Goal: Task Accomplishment & Management: Manage account settings

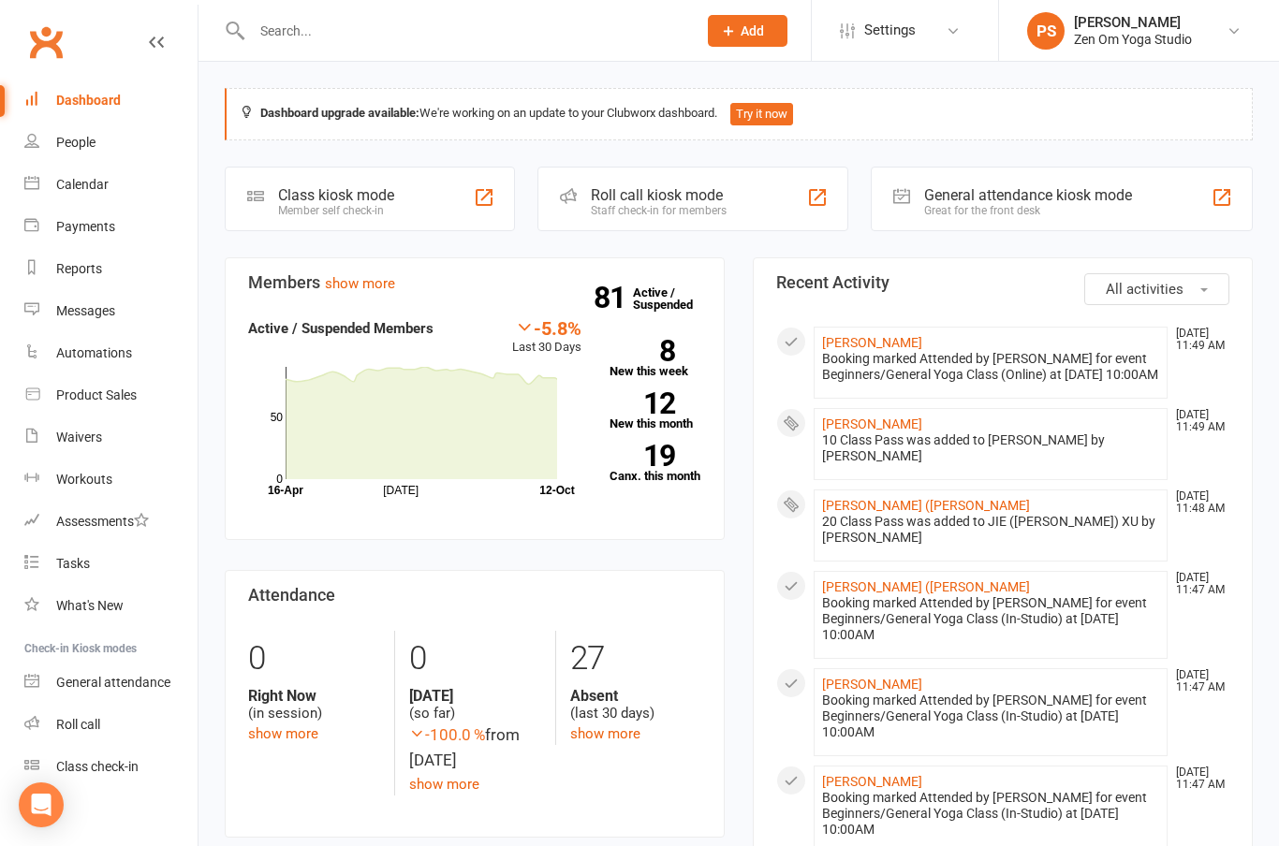
click at [94, 241] on link "Payments" at bounding box center [110, 227] width 173 height 42
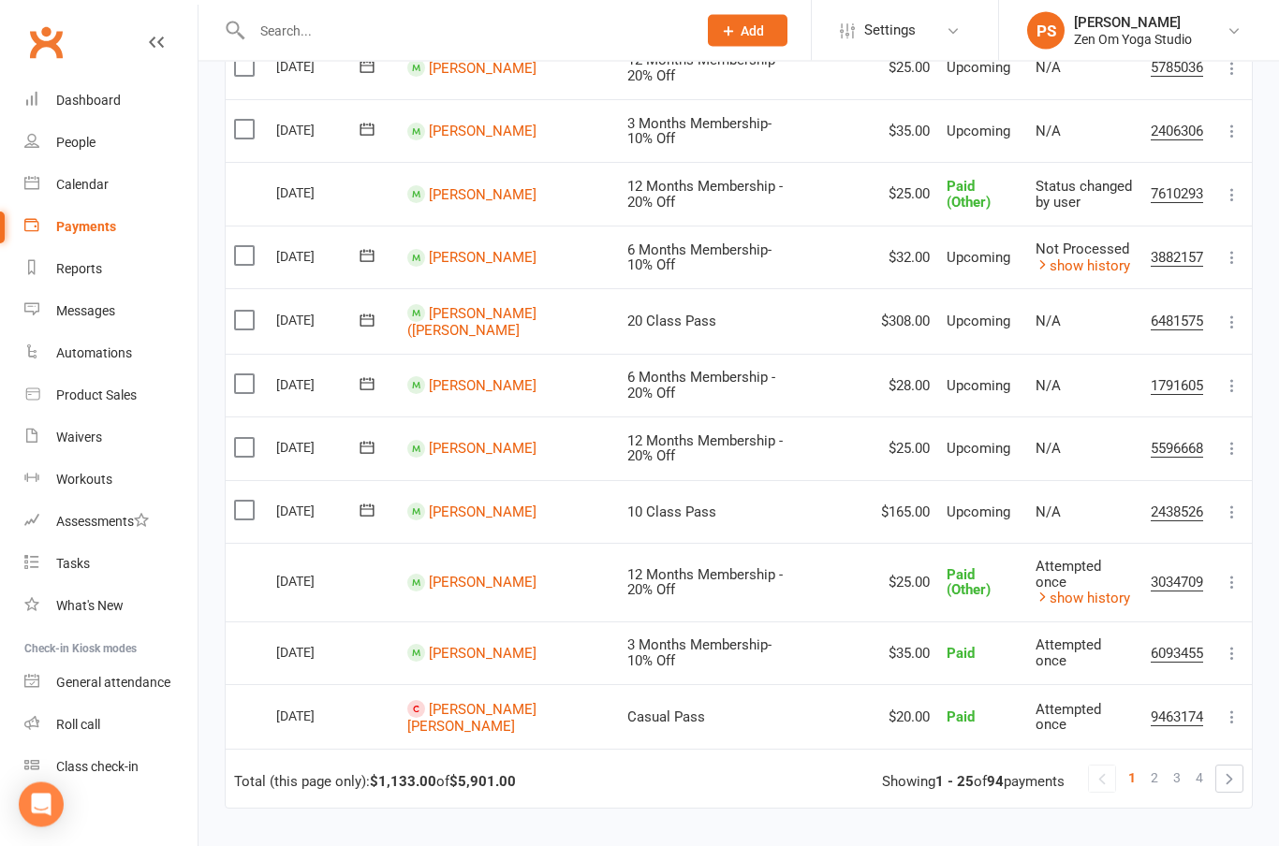
scroll to position [1149, 0]
click at [1238, 503] on icon at bounding box center [1231, 512] width 19 height 19
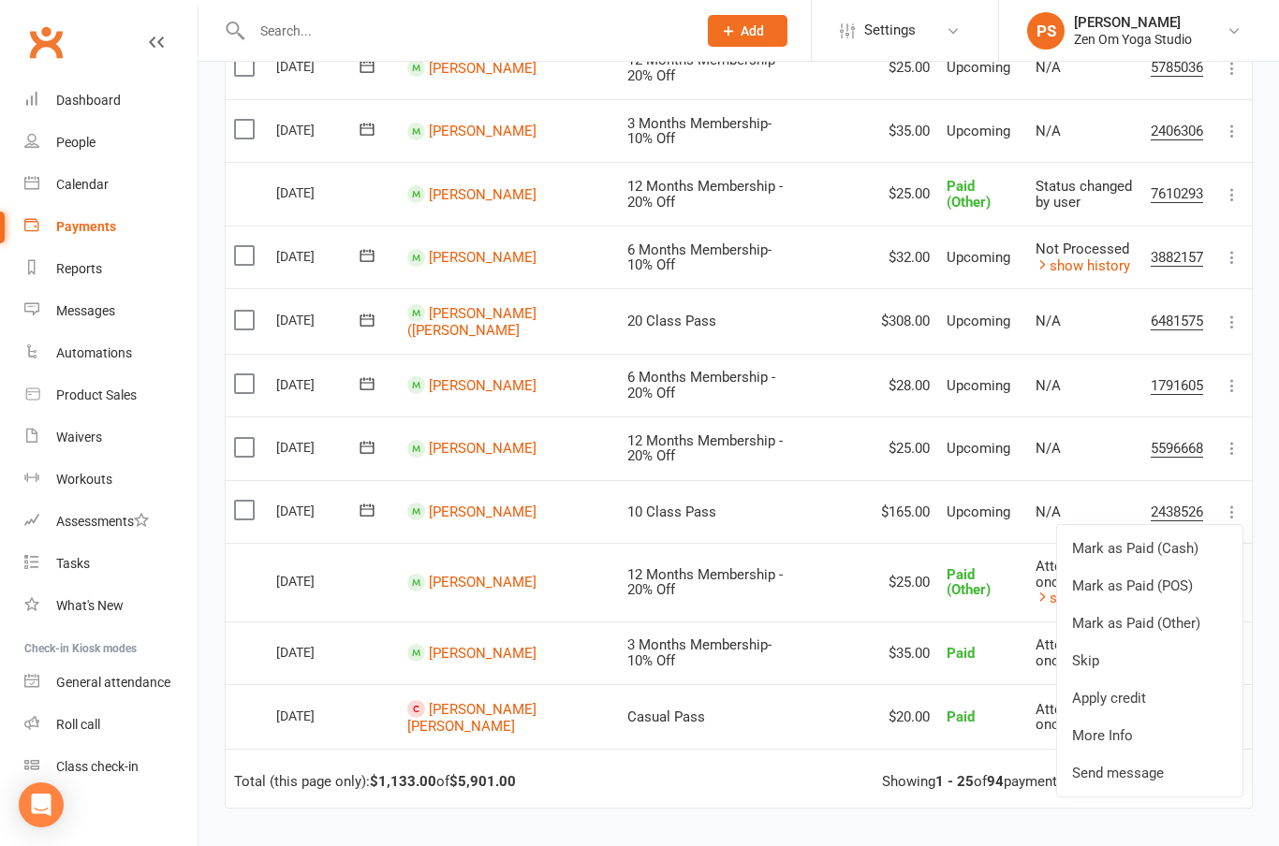
click at [1171, 605] on link "Mark as Paid (Other)" at bounding box center [1149, 623] width 185 height 37
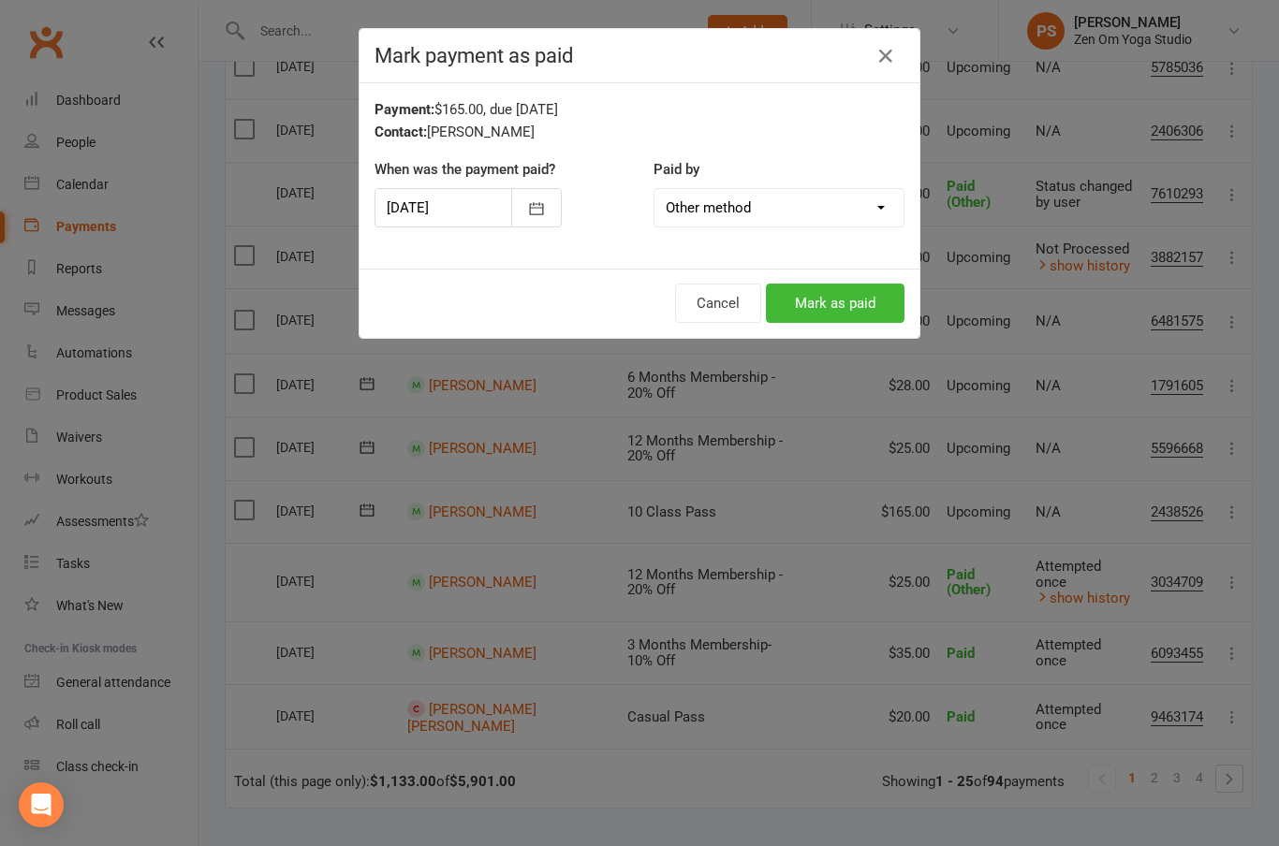
click at [869, 296] on button "Mark as paid" at bounding box center [835, 303] width 139 height 39
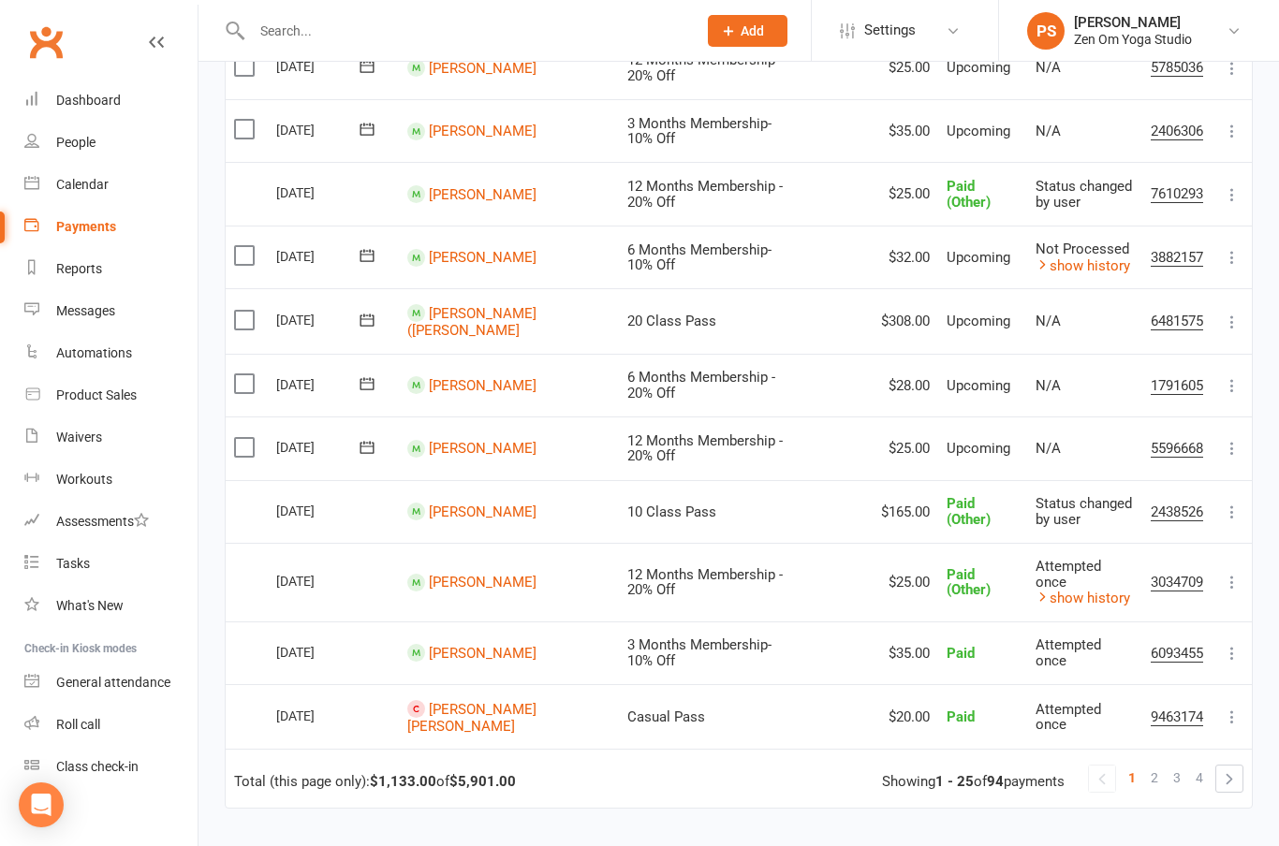
click at [1226, 313] on icon at bounding box center [1231, 322] width 19 height 19
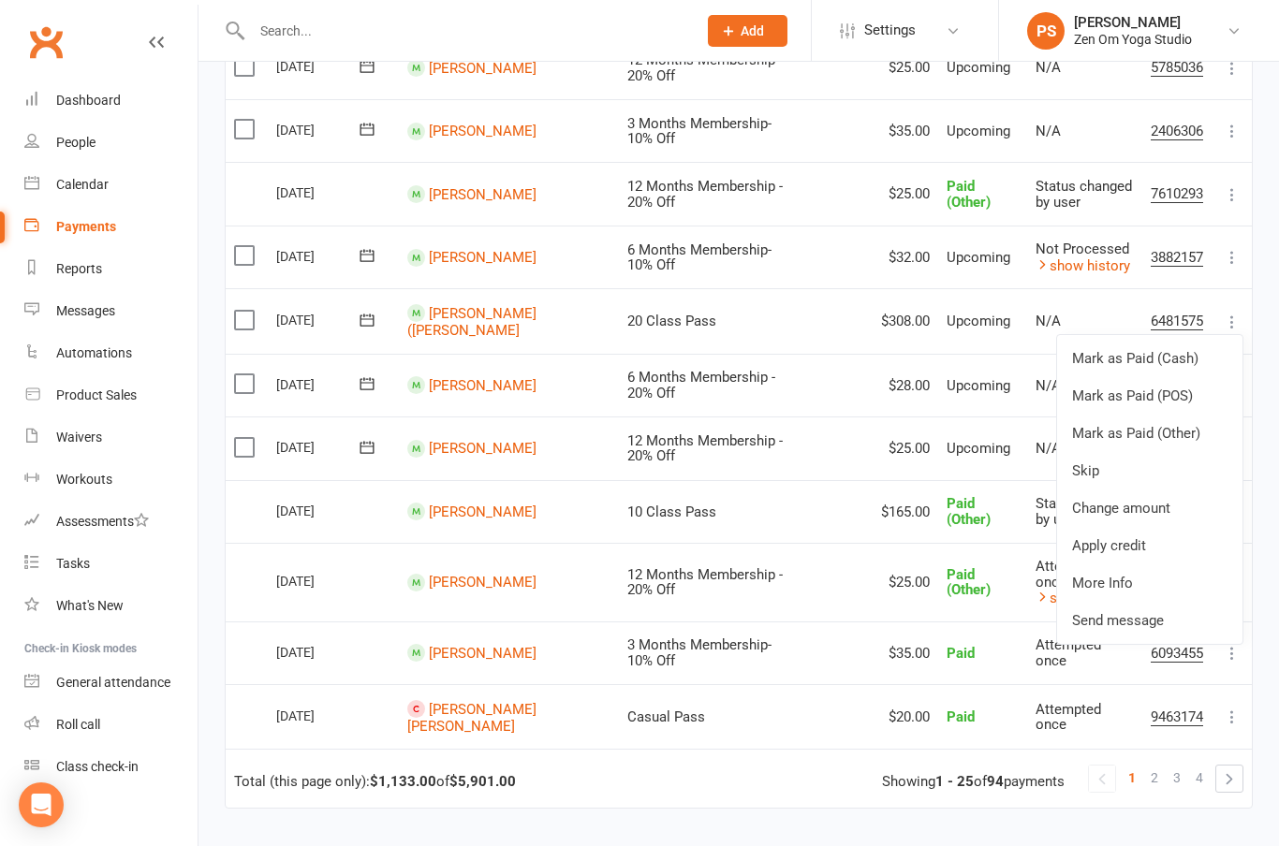
click at [1176, 415] on link "Mark as Paid (Other)" at bounding box center [1149, 433] width 185 height 37
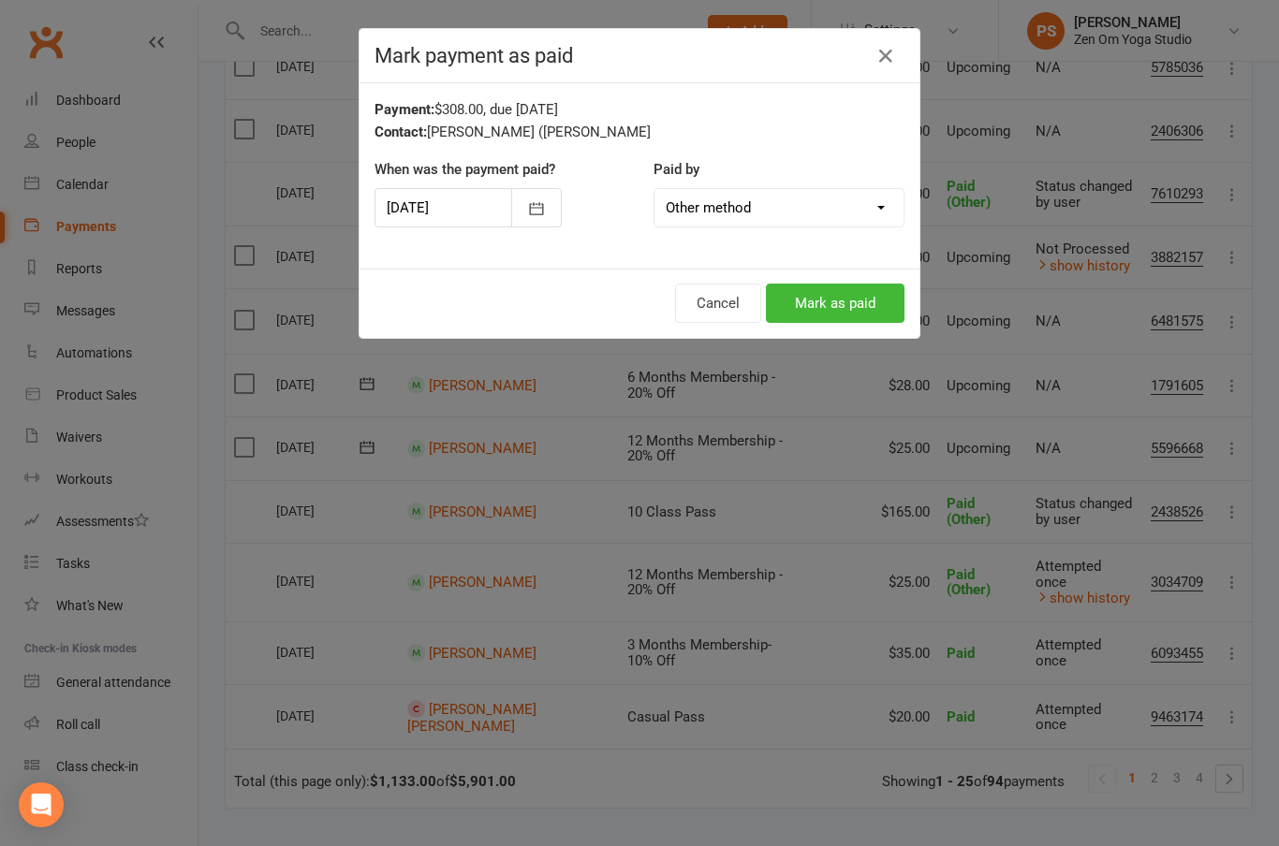
click at [853, 300] on button "Mark as paid" at bounding box center [835, 303] width 139 height 39
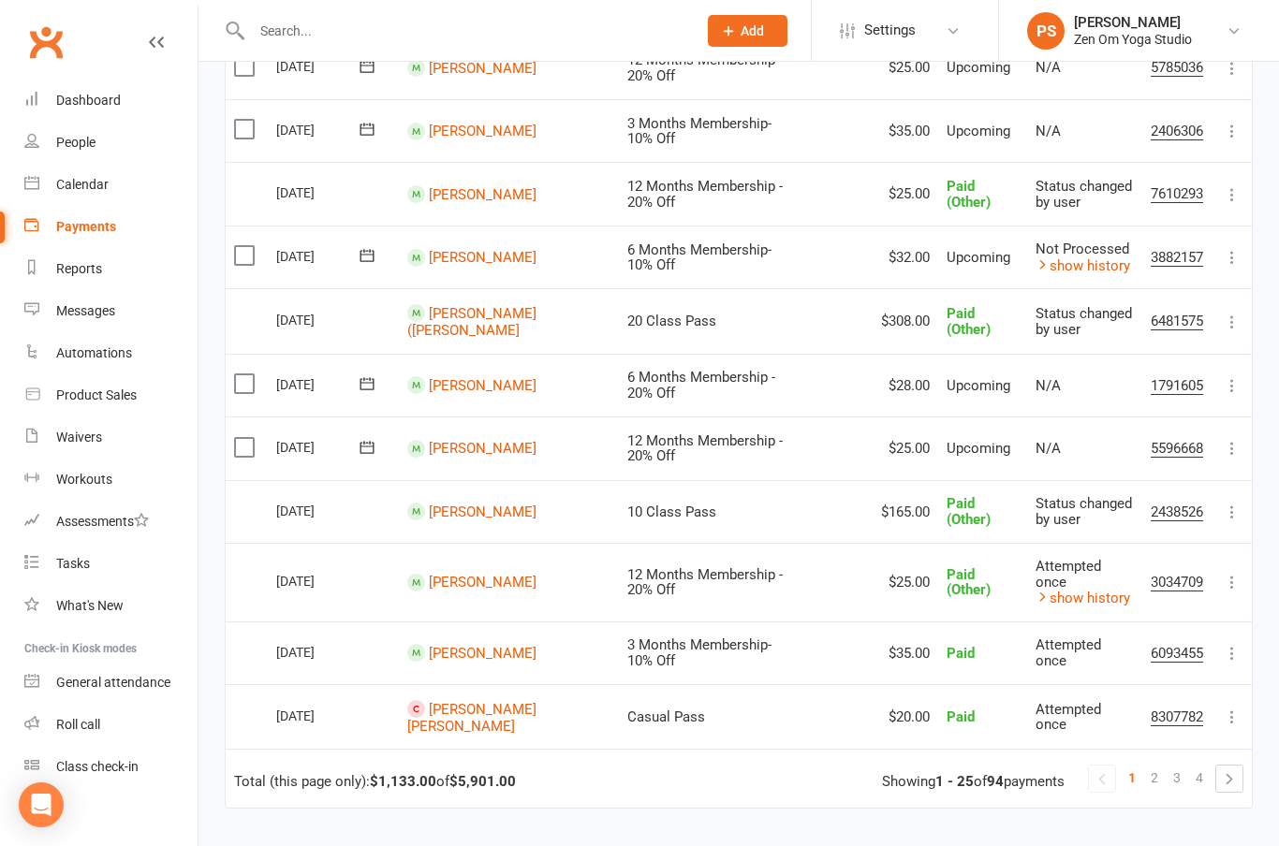
click at [485, 504] on link "[PERSON_NAME]" at bounding box center [483, 512] width 108 height 17
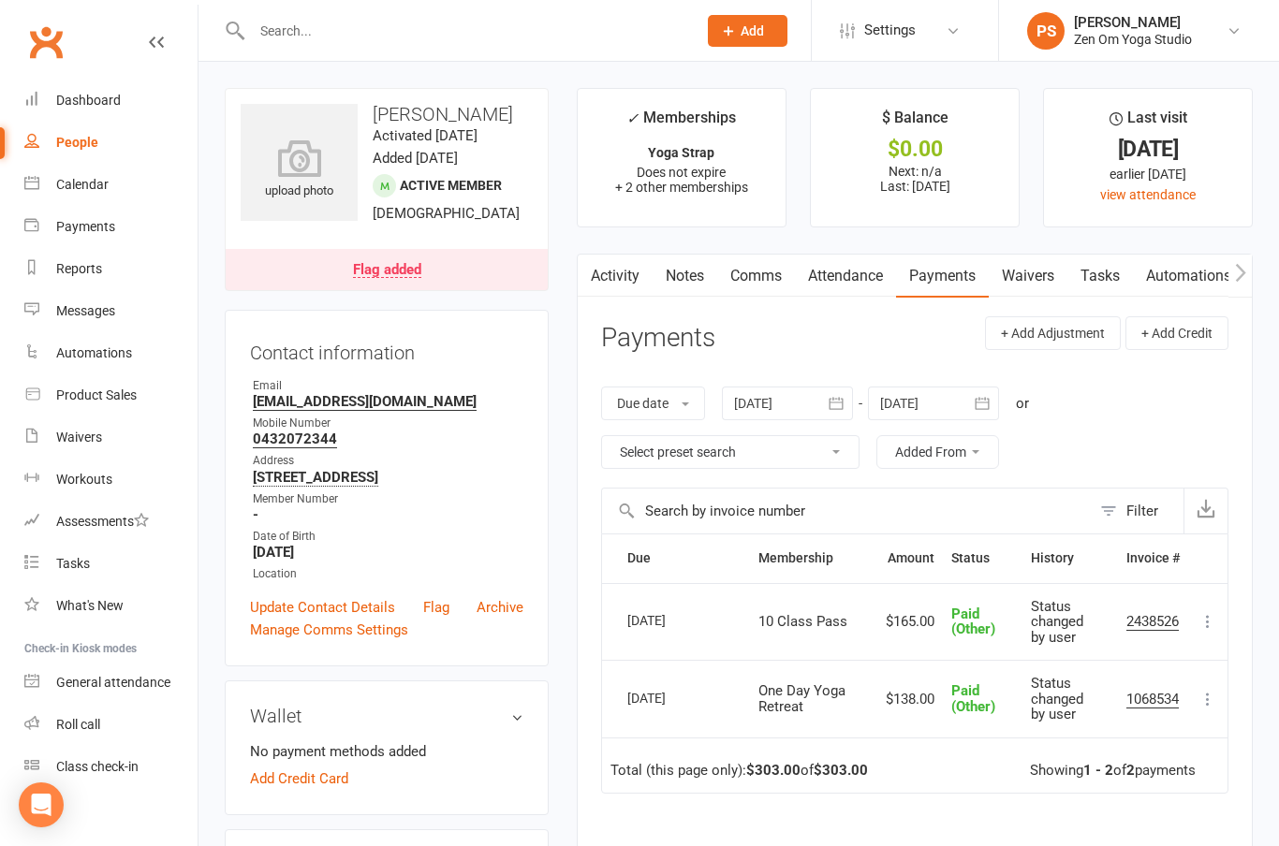
click at [108, 102] on div "Dashboard" at bounding box center [88, 100] width 65 height 15
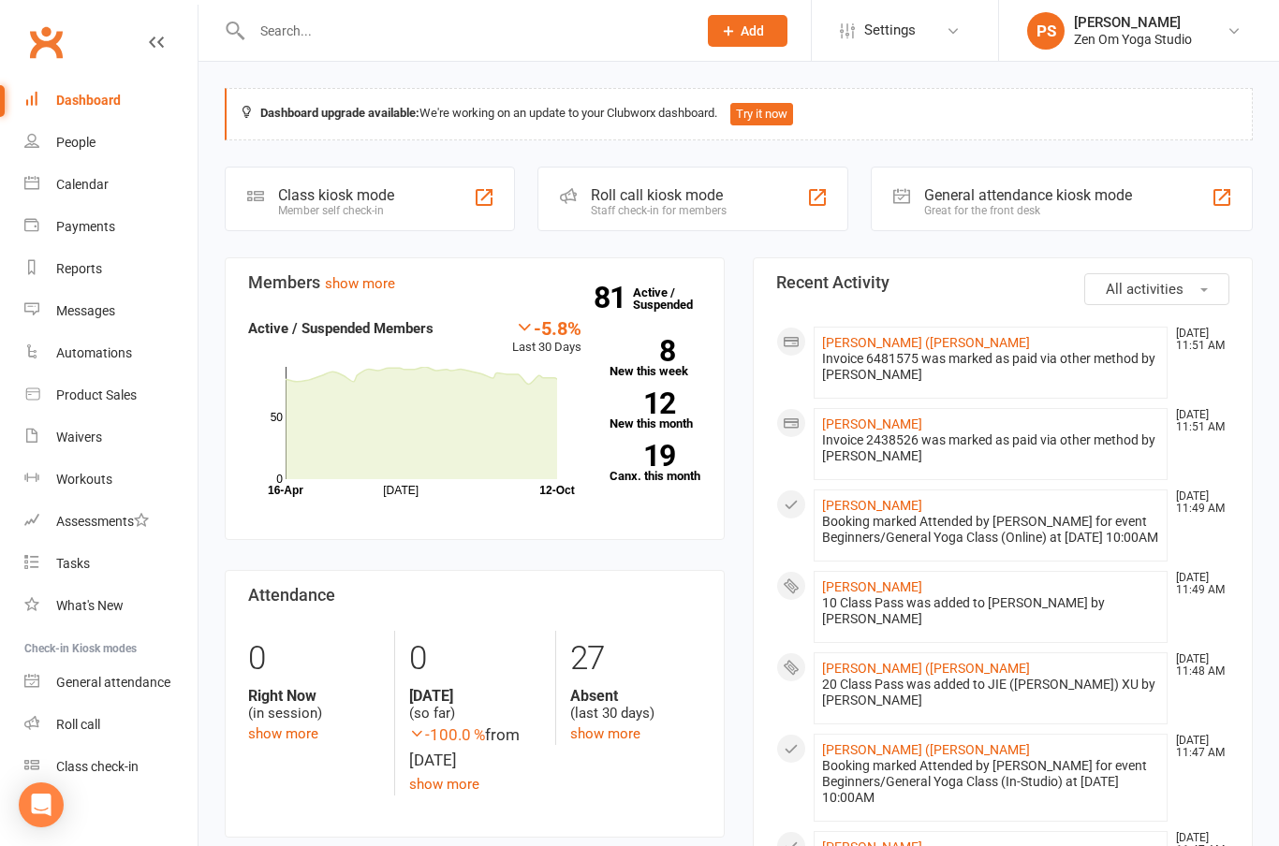
click at [374, 286] on link "show more" at bounding box center [360, 283] width 70 height 17
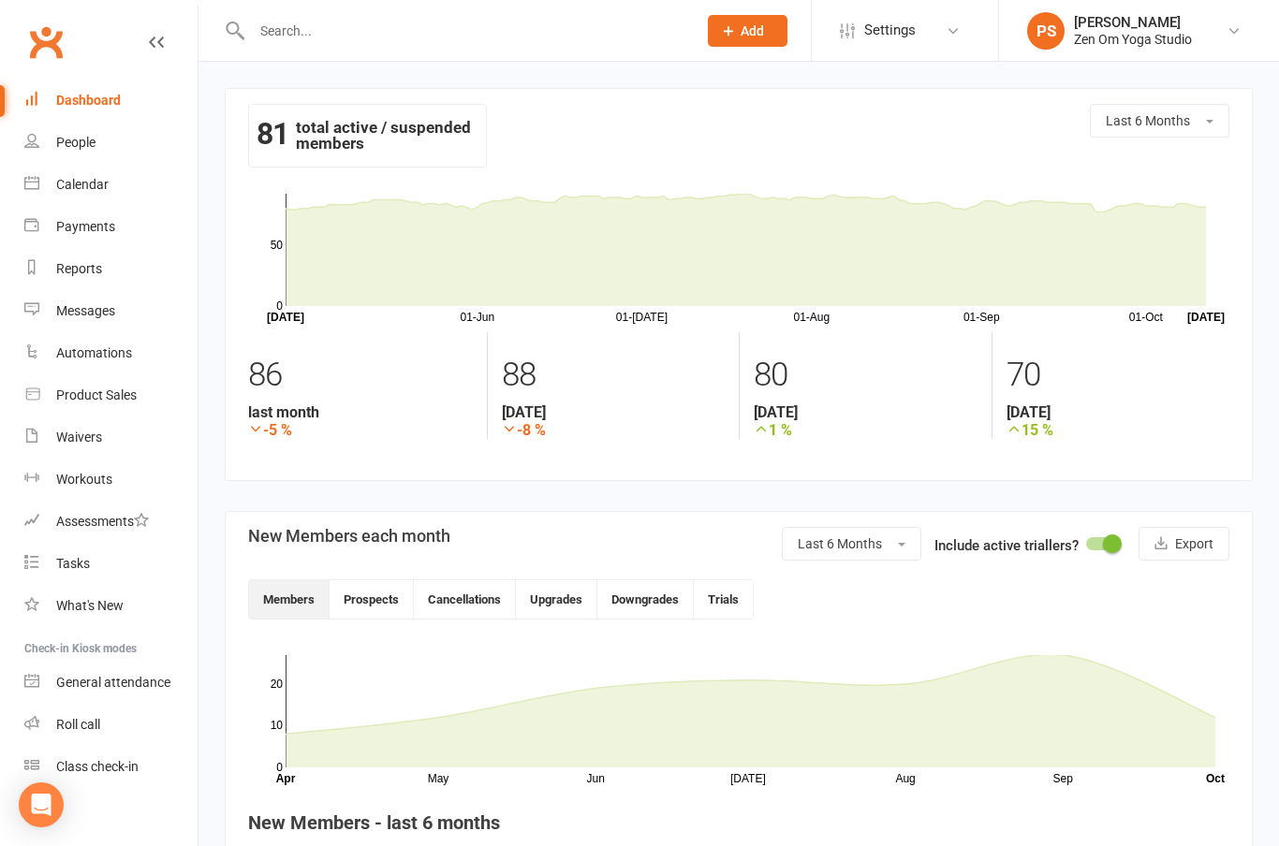
click at [94, 225] on div "Payments" at bounding box center [85, 226] width 59 height 15
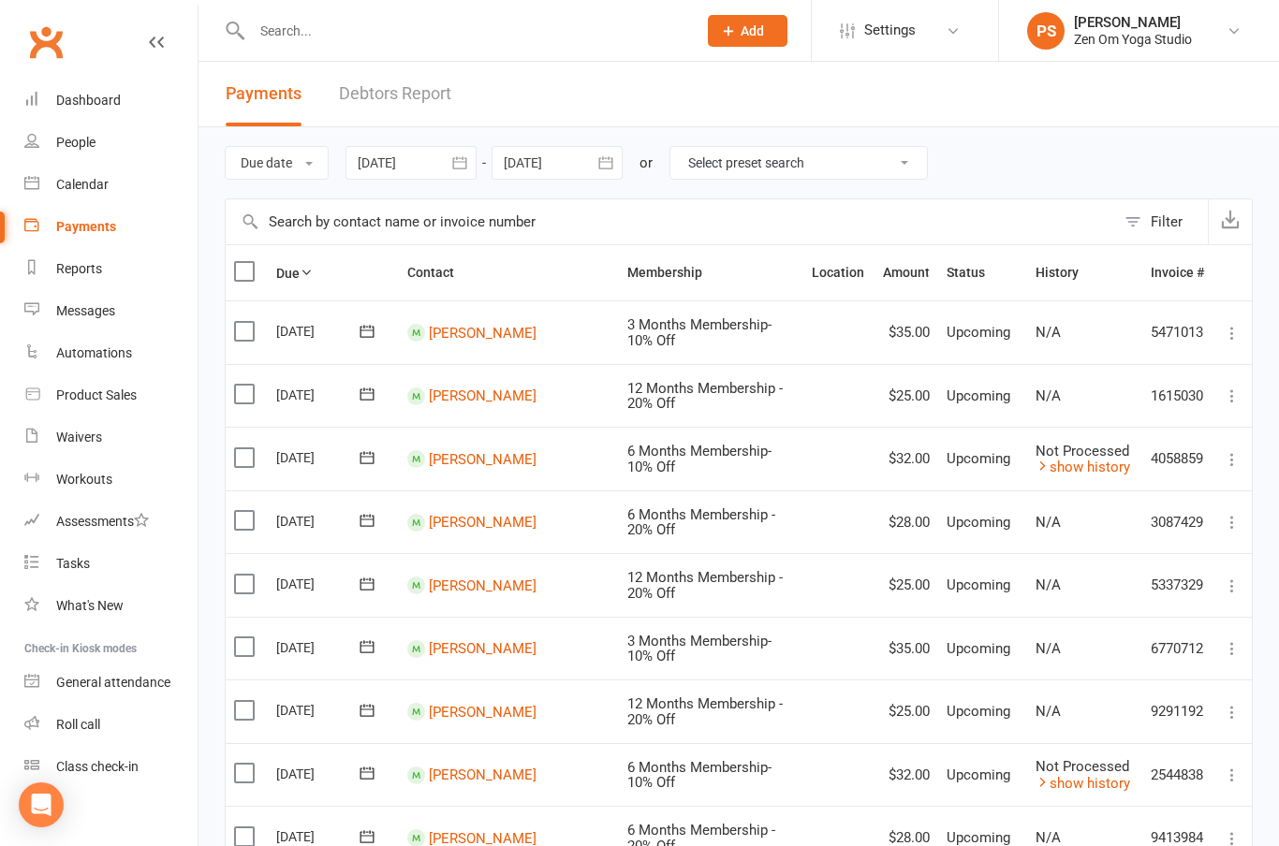
click at [102, 184] on div "Calendar" at bounding box center [82, 184] width 52 height 15
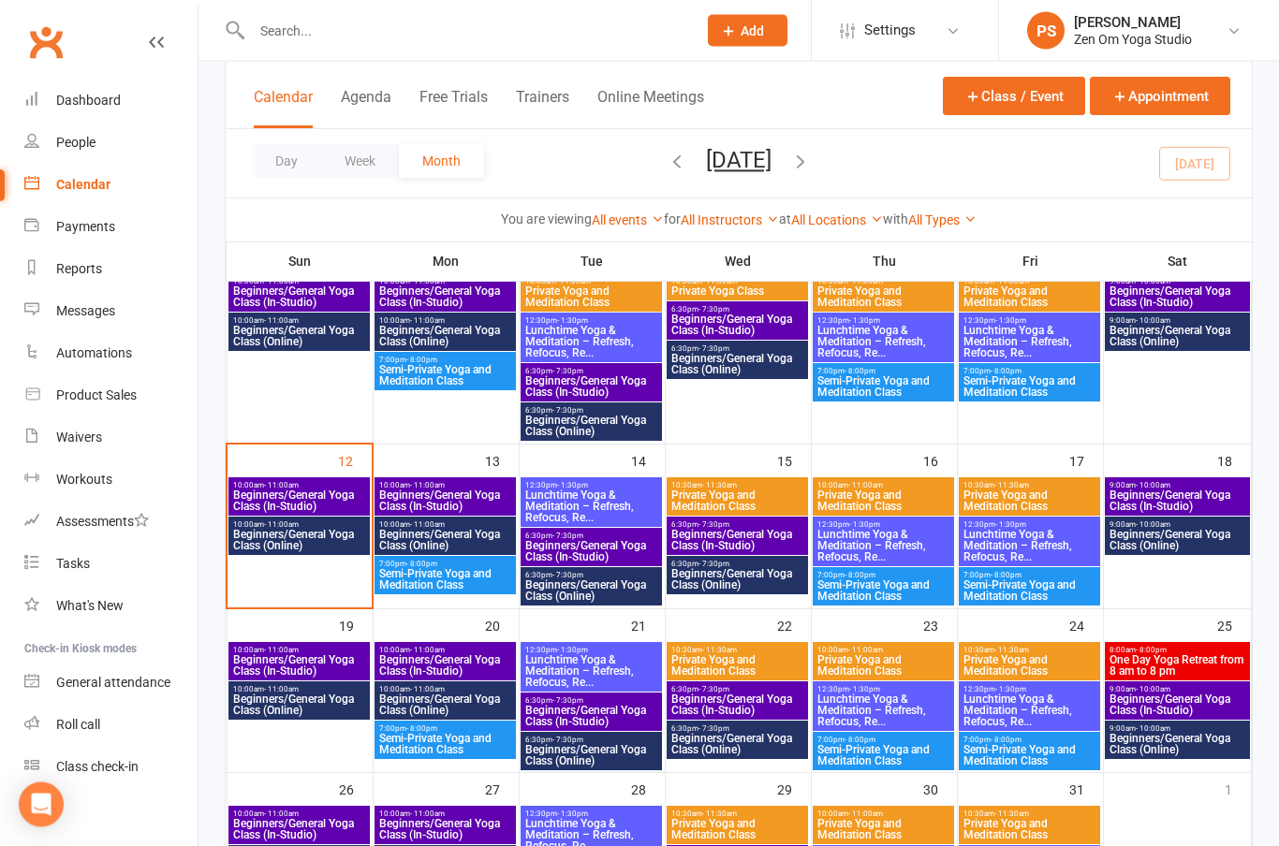
scroll to position [361, 0]
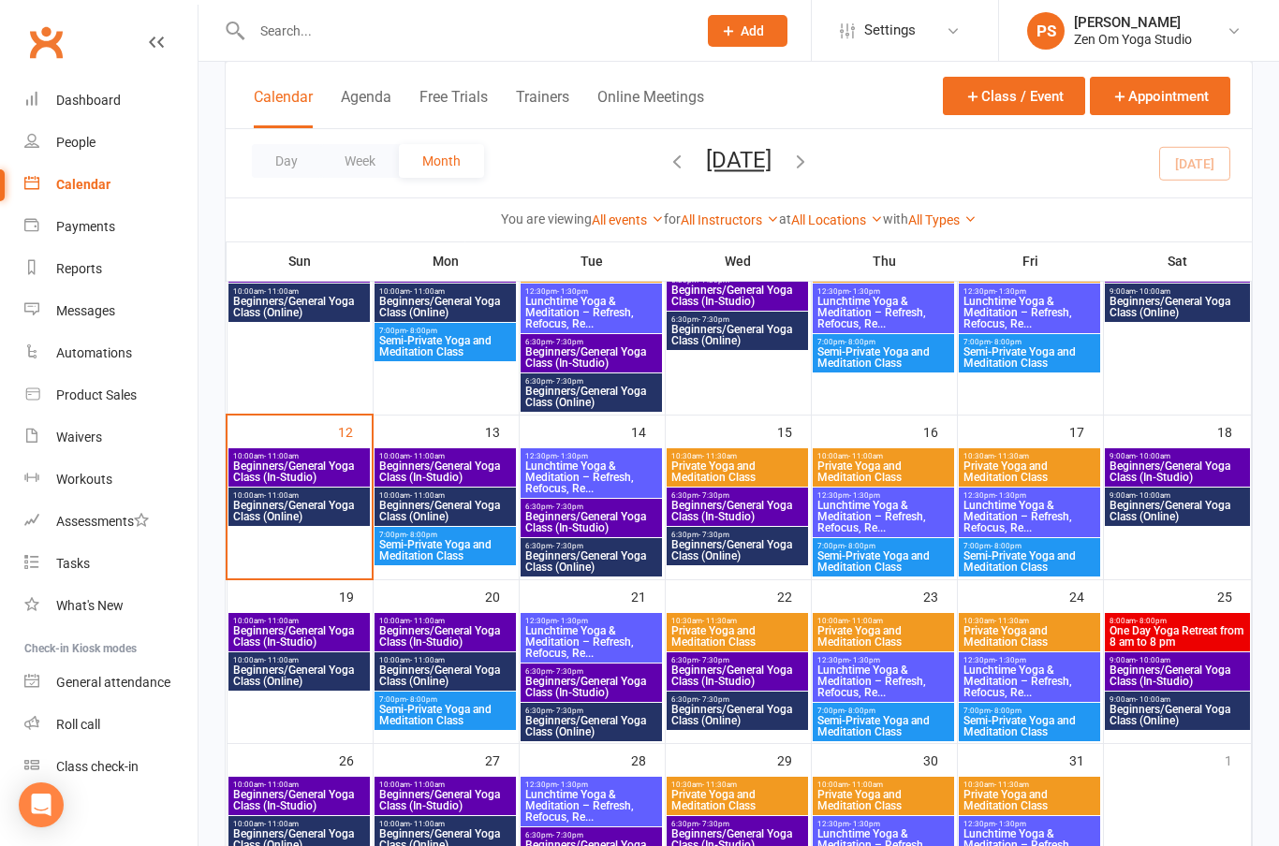
click at [302, 472] on span "Beginners/General Yoga Class (In-Studio)" at bounding box center [299, 471] width 134 height 22
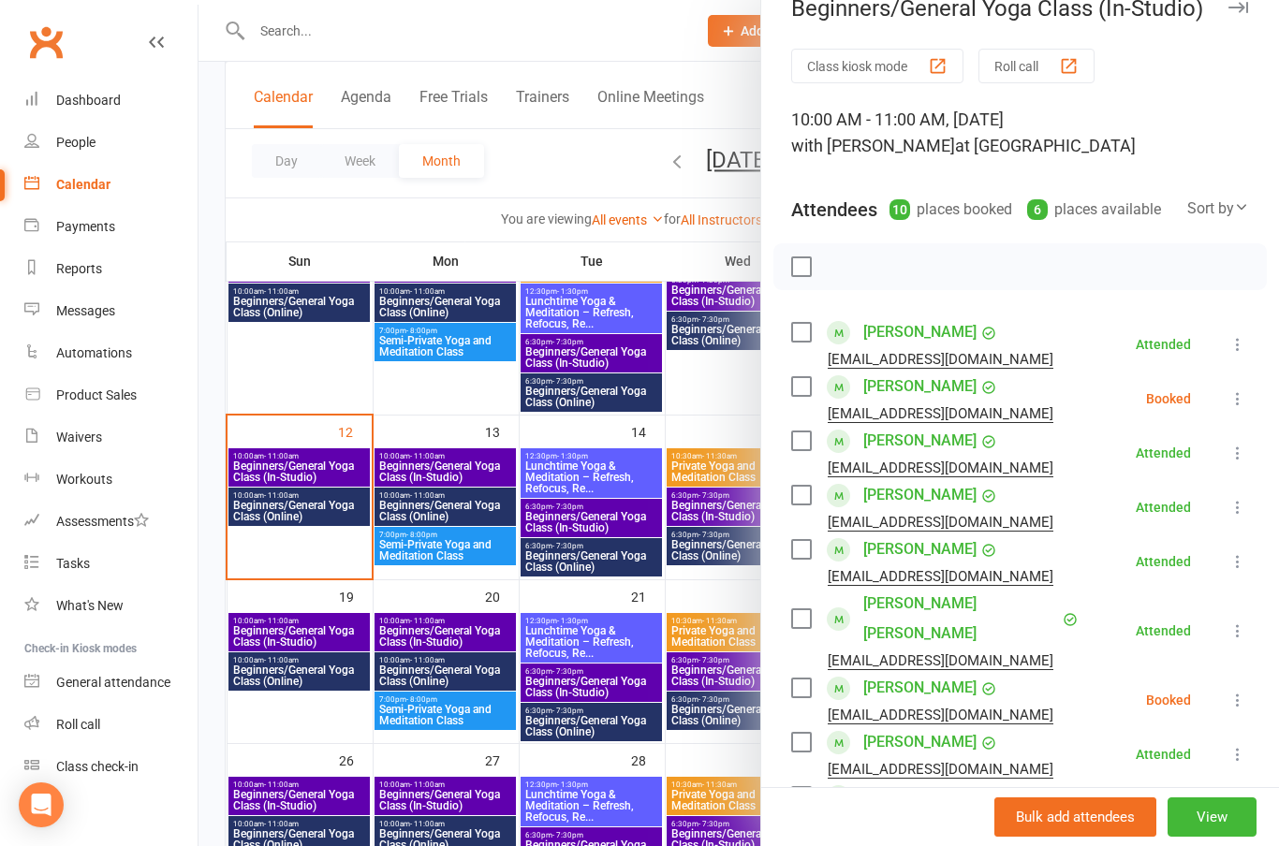
scroll to position [36, 0]
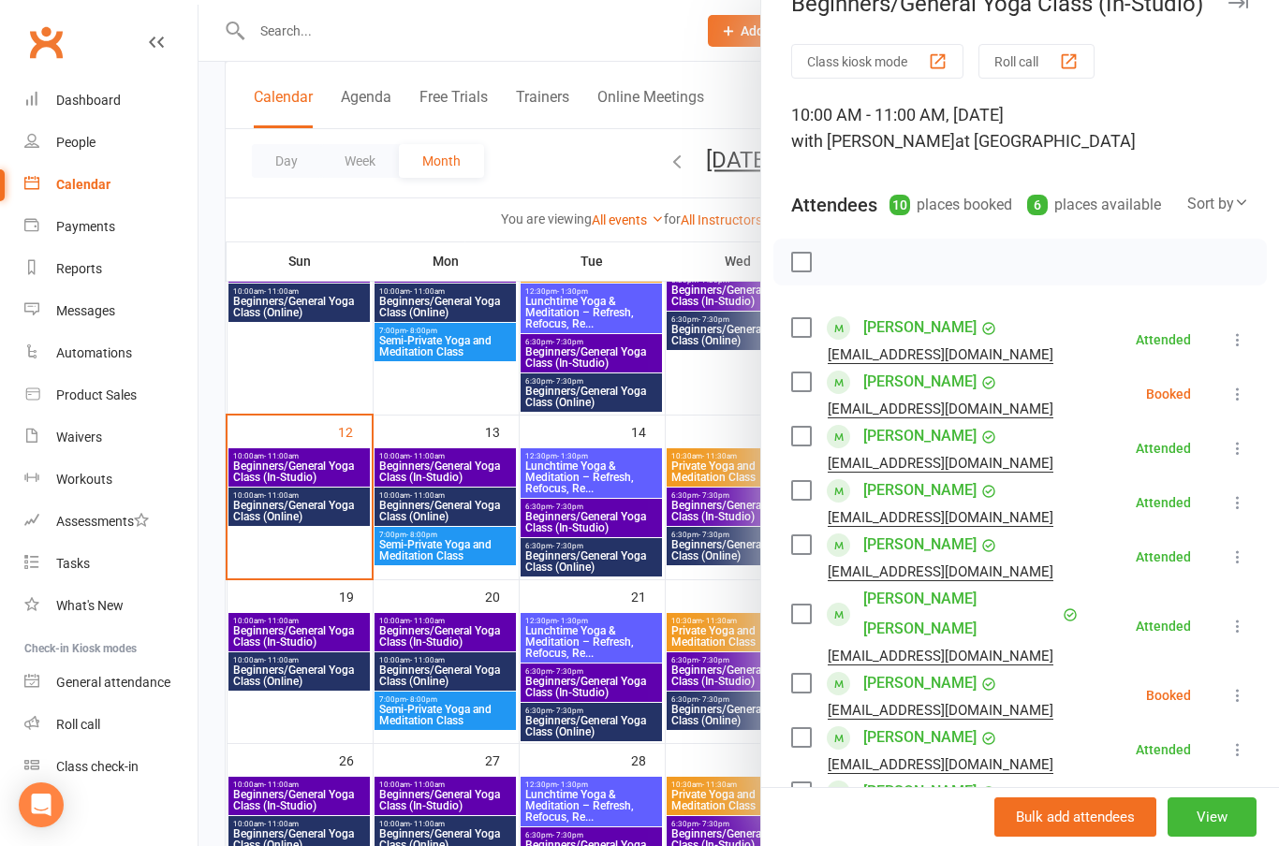
click at [899, 723] on link "[PERSON_NAME]" at bounding box center [919, 738] width 113 height 30
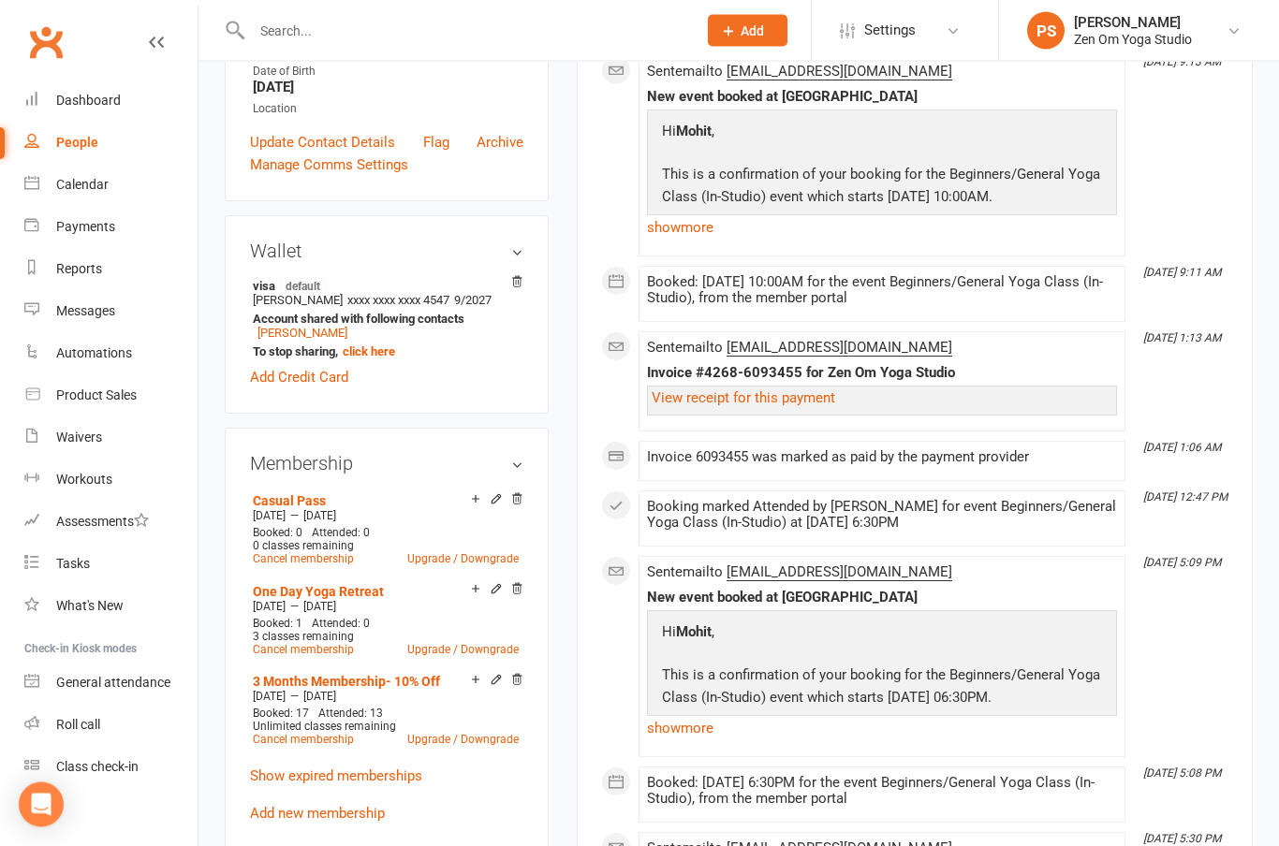
scroll to position [402, 0]
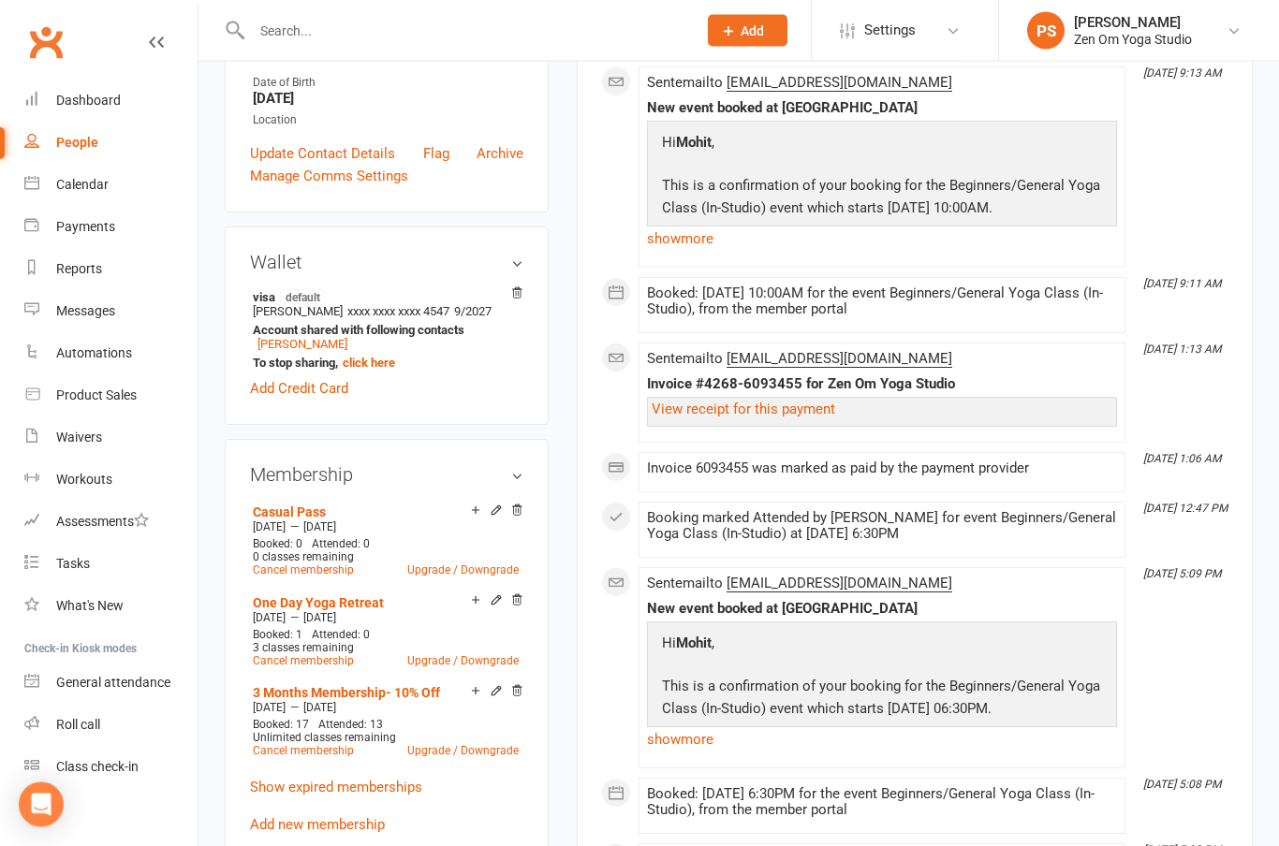
click at [440, 166] on link "Flag" at bounding box center [436, 154] width 26 height 22
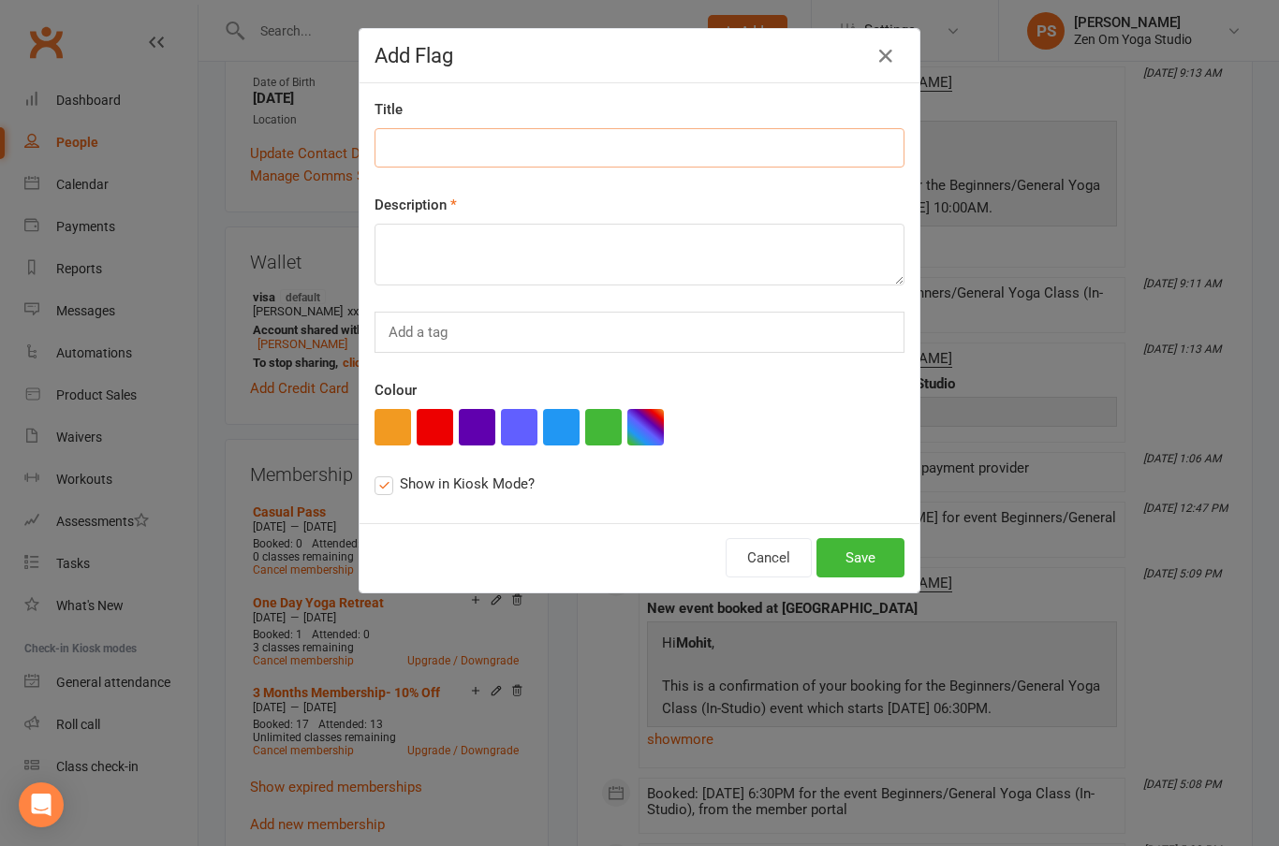
click at [535, 139] on input at bounding box center [639, 147] width 530 height 39
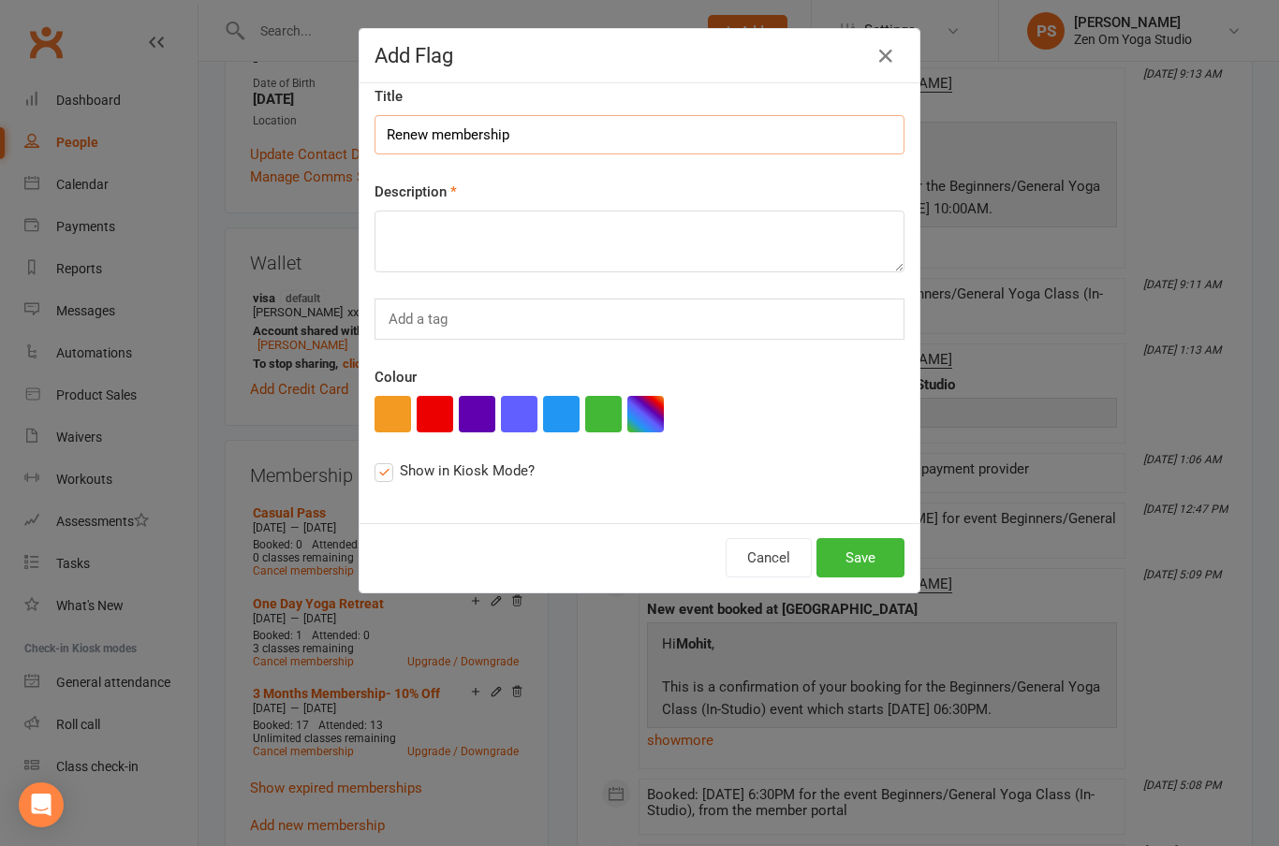
scroll to position [19, 0]
type input "Renew membership"
click at [491, 235] on textarea at bounding box center [639, 242] width 530 height 62
type textarea "Y"
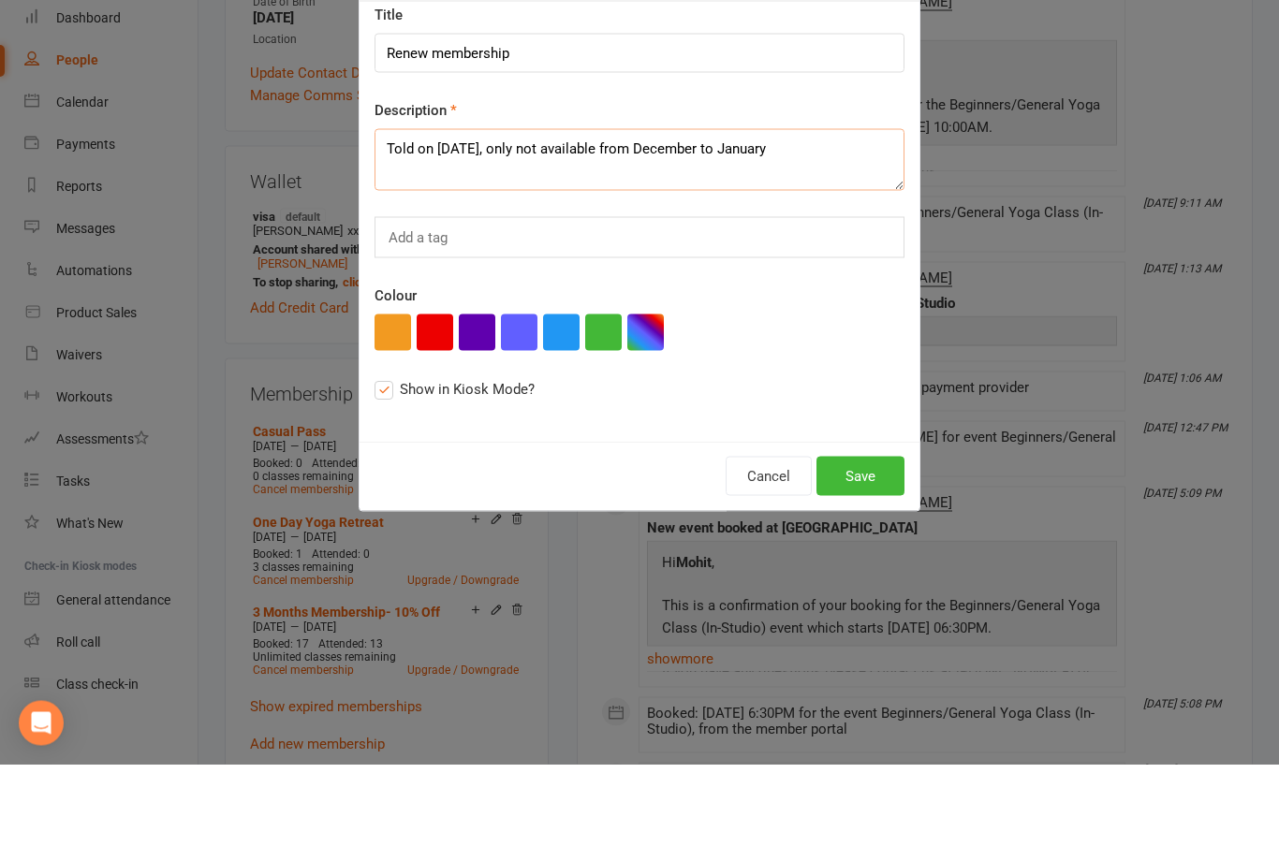
type textarea "Told on 12th October 25, only not available from December to January"
click at [439, 396] on button "button" at bounding box center [434, 414] width 37 height 37
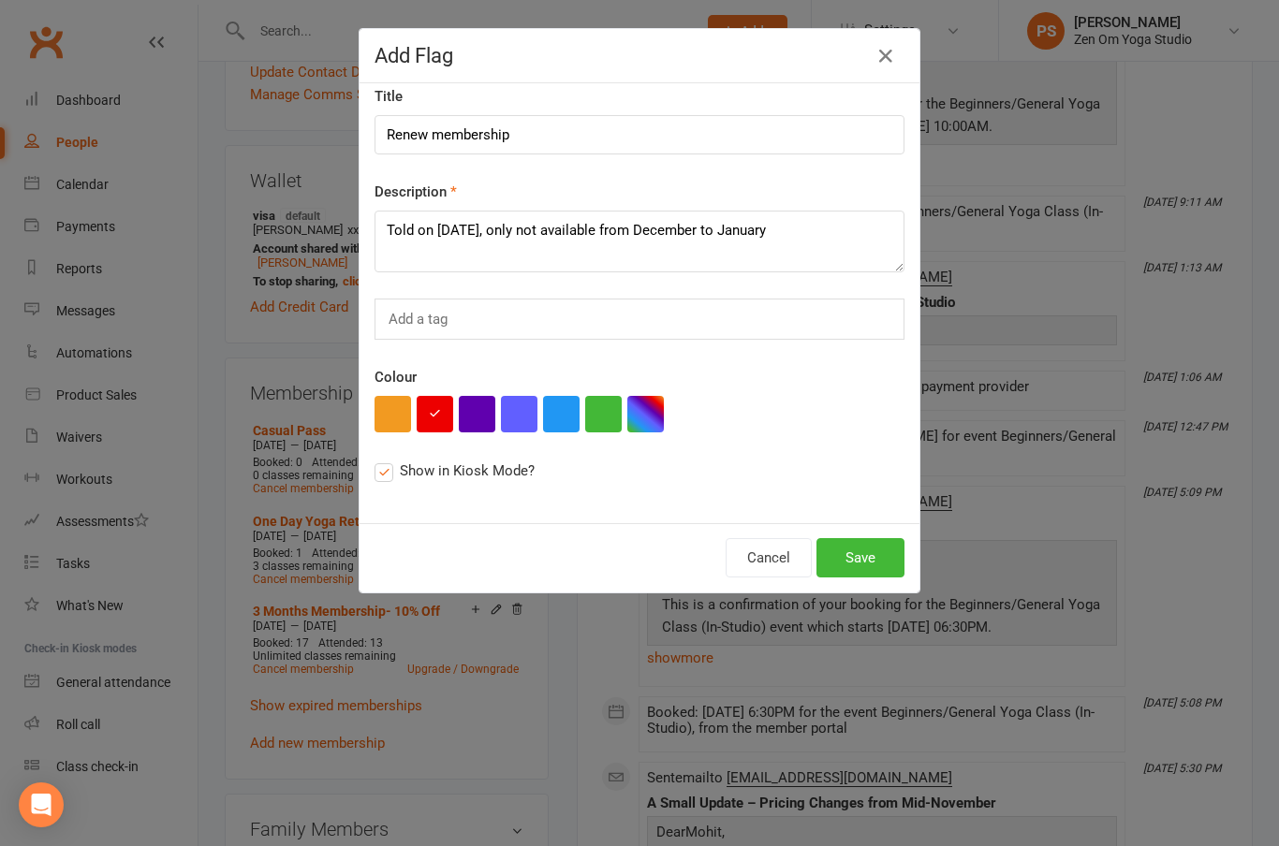
click at [883, 560] on button "Save" at bounding box center [860, 557] width 88 height 39
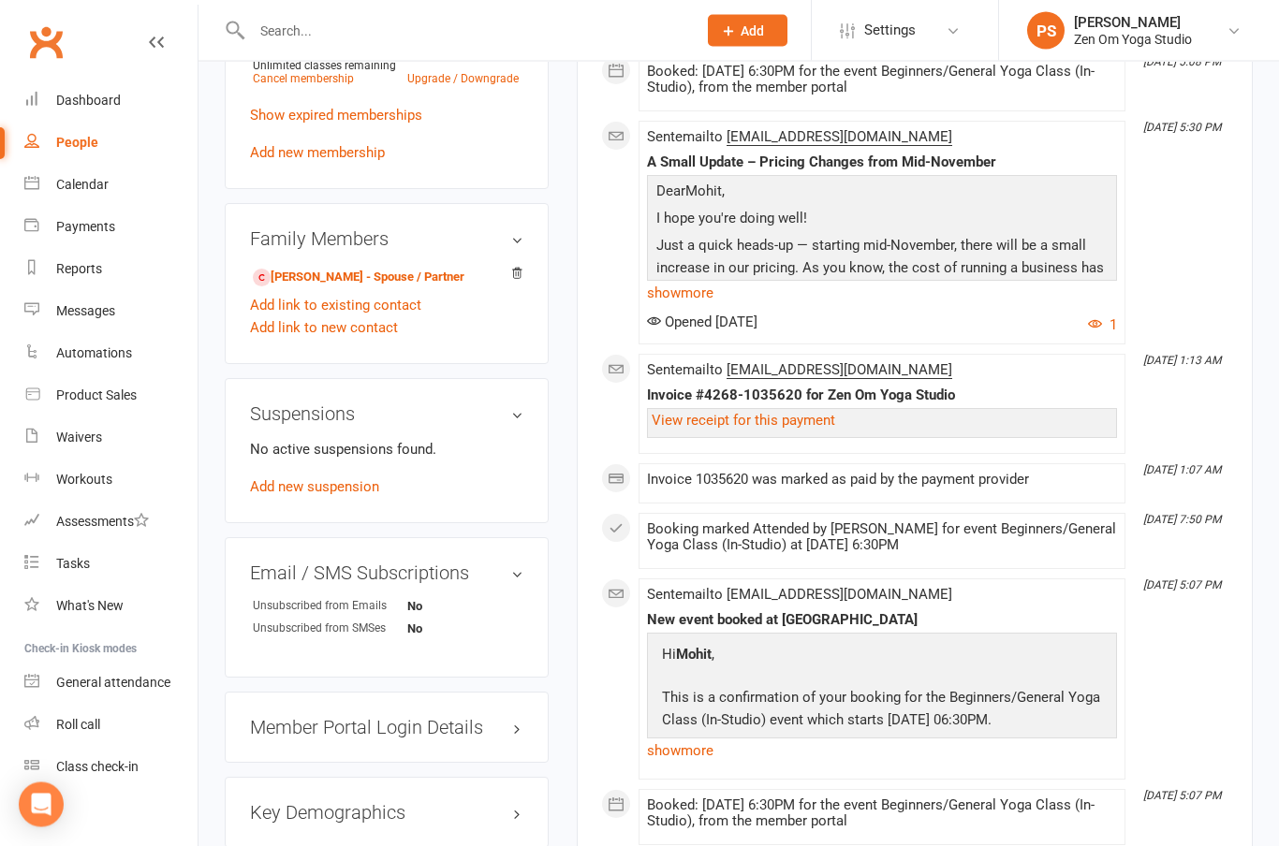
scroll to position [1126, 0]
click at [95, 113] on link "Dashboard" at bounding box center [110, 101] width 173 height 42
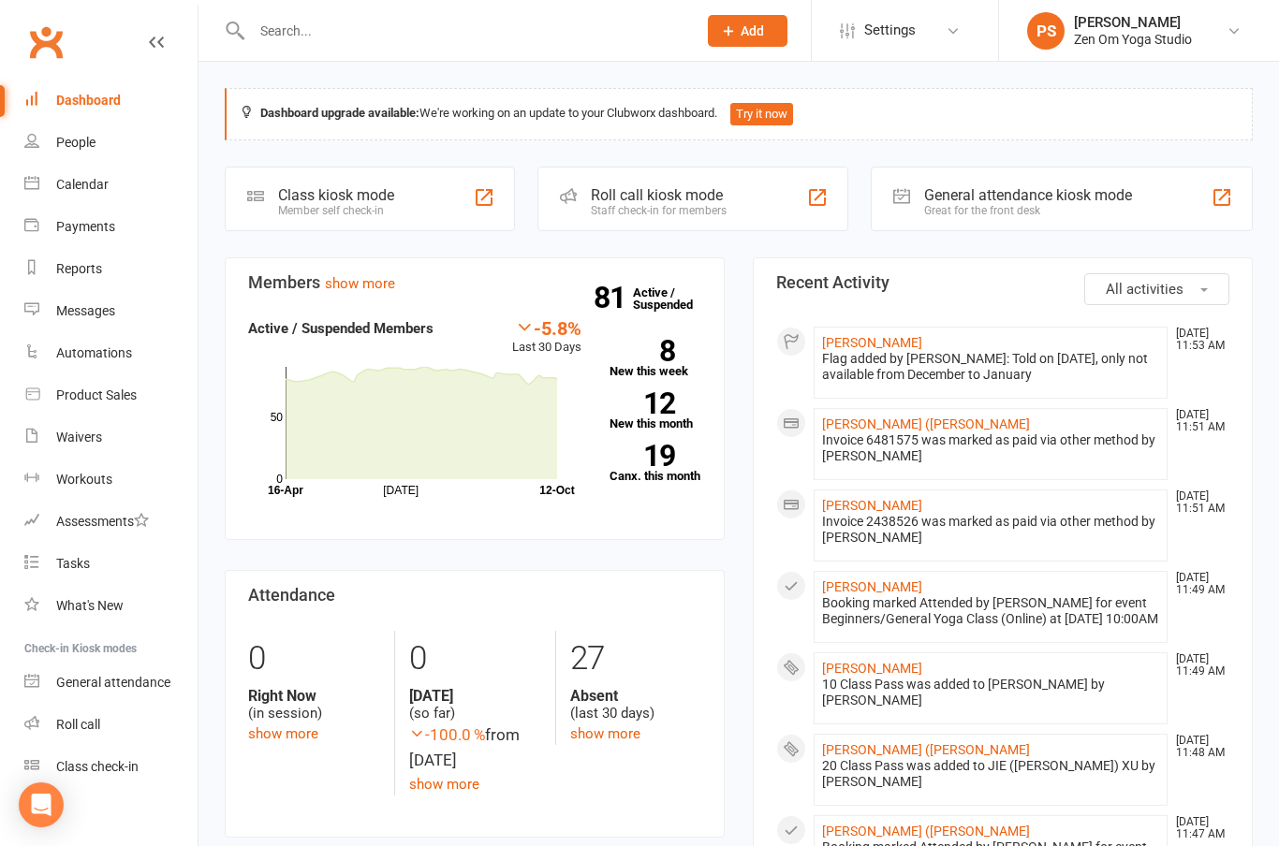
click at [1235, 26] on icon at bounding box center [1233, 30] width 15 height 15
click at [1087, 318] on link "Sign out" at bounding box center [1139, 303] width 280 height 43
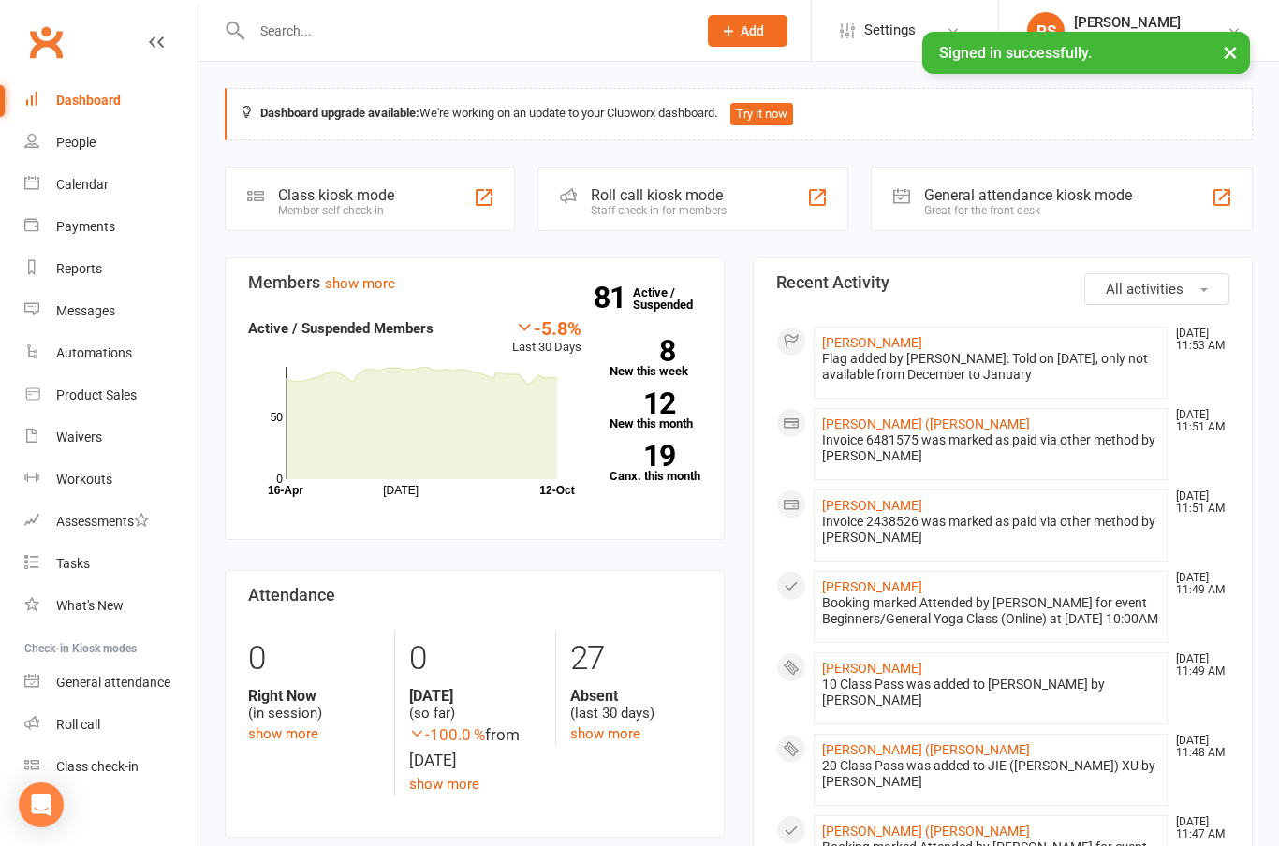
click at [96, 188] on div "Calendar" at bounding box center [82, 184] width 52 height 15
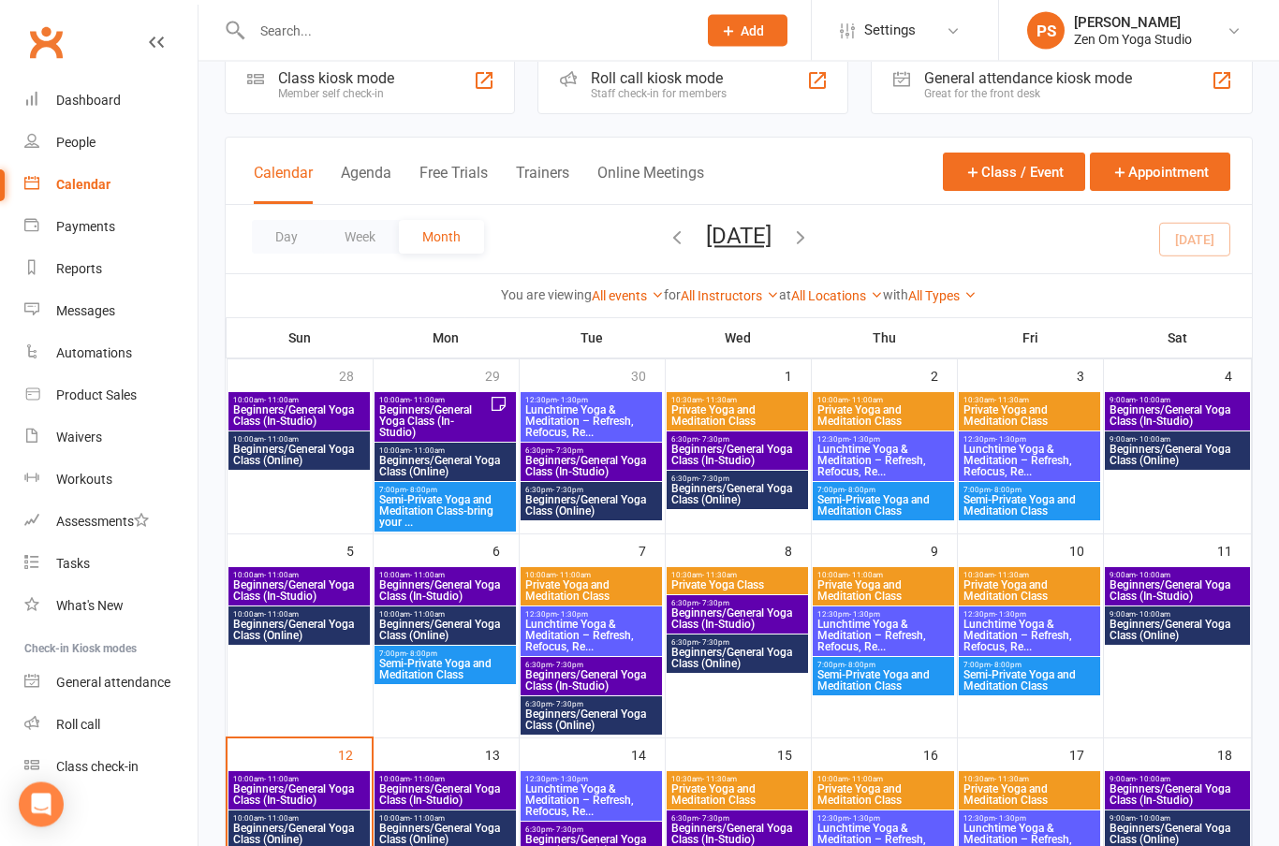
click at [306, 794] on span "Beginners/General Yoga Class (In-Studio)" at bounding box center [299, 795] width 134 height 22
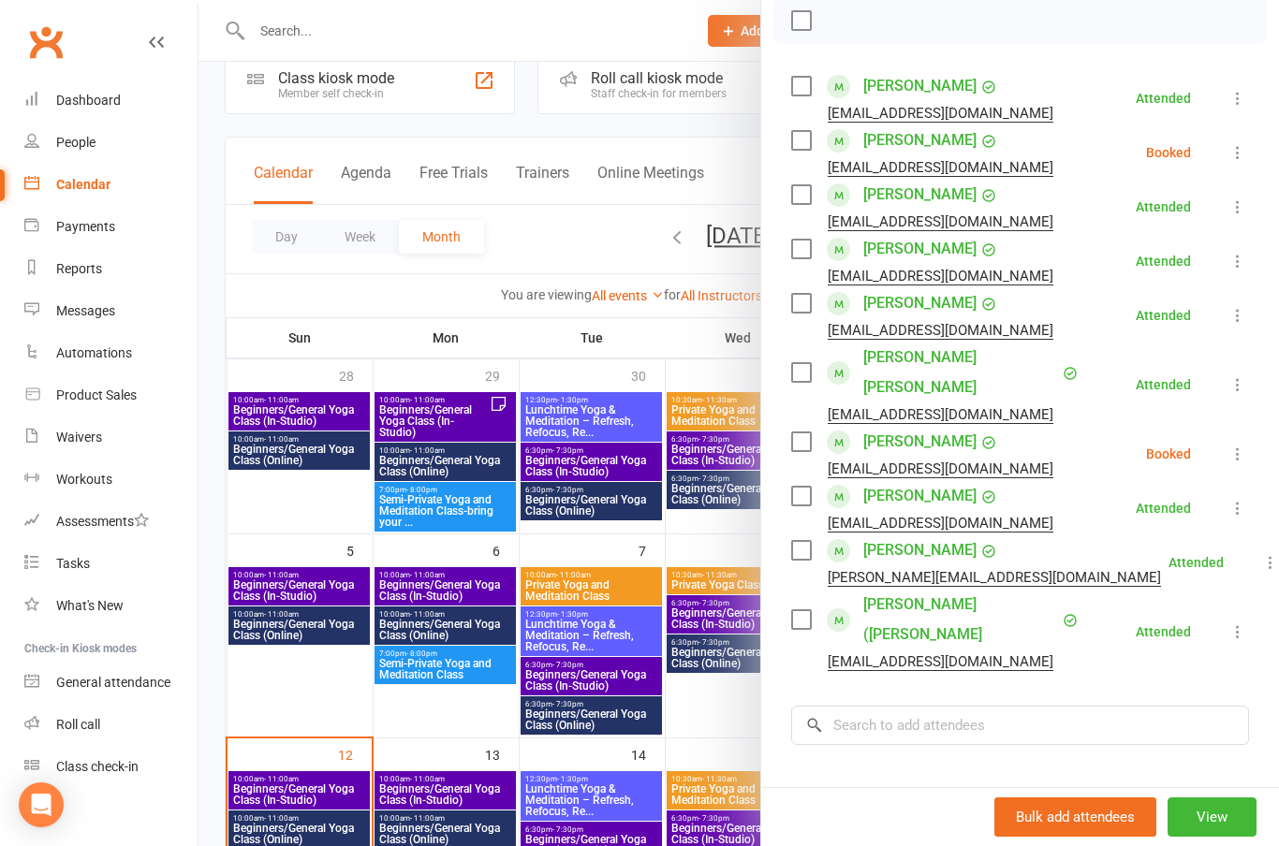
scroll to position [283, 0]
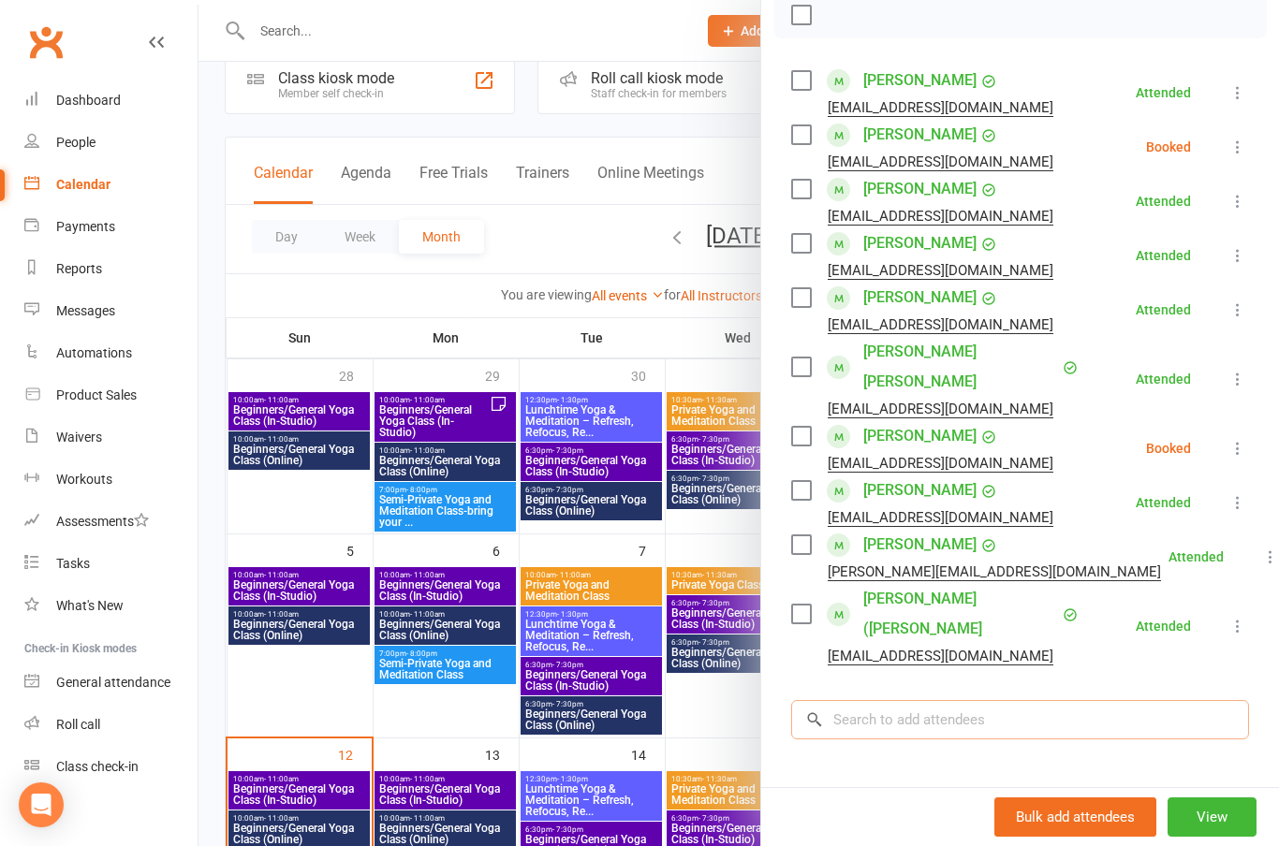
click at [995, 700] on input "search" at bounding box center [1020, 719] width 458 height 39
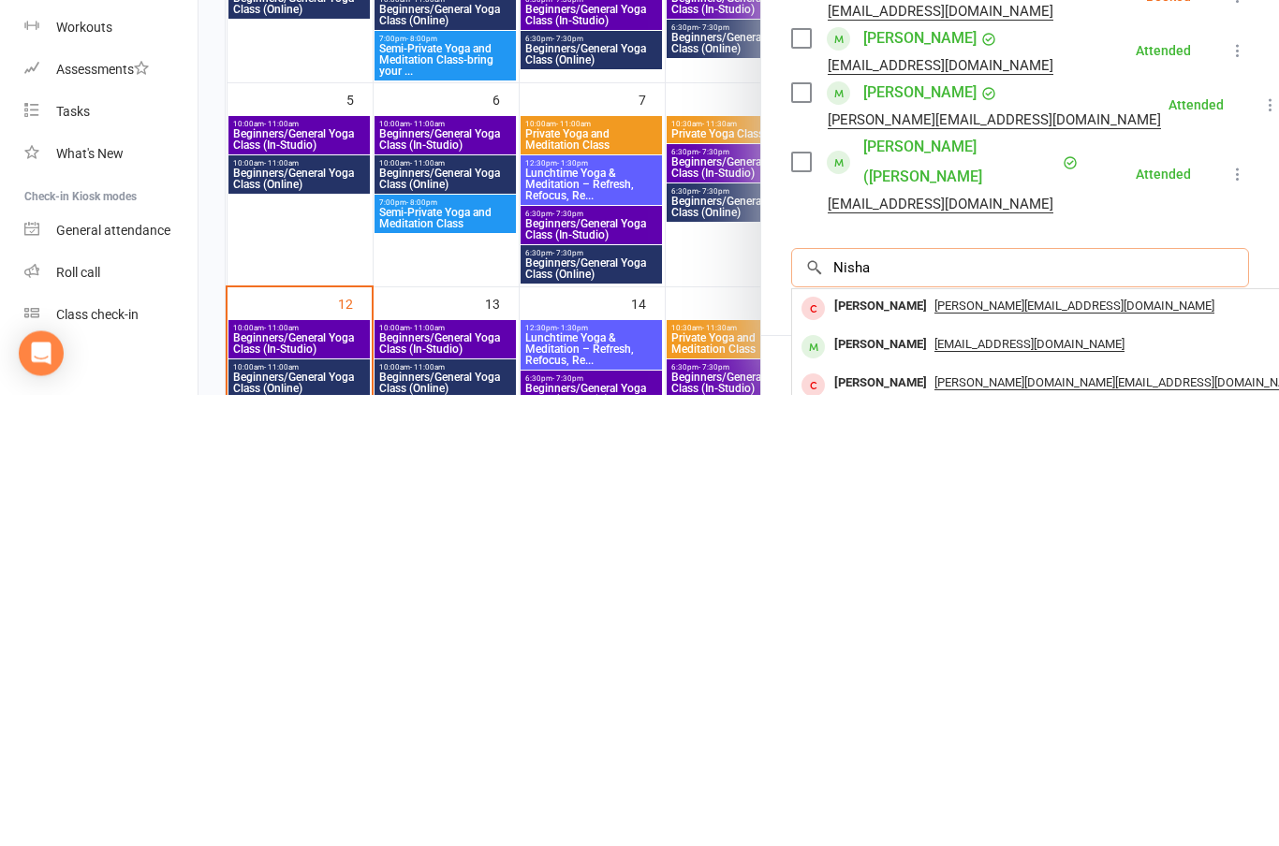
type input "Nisha"
click at [883, 783] on div "[PERSON_NAME]" at bounding box center [880, 796] width 108 height 27
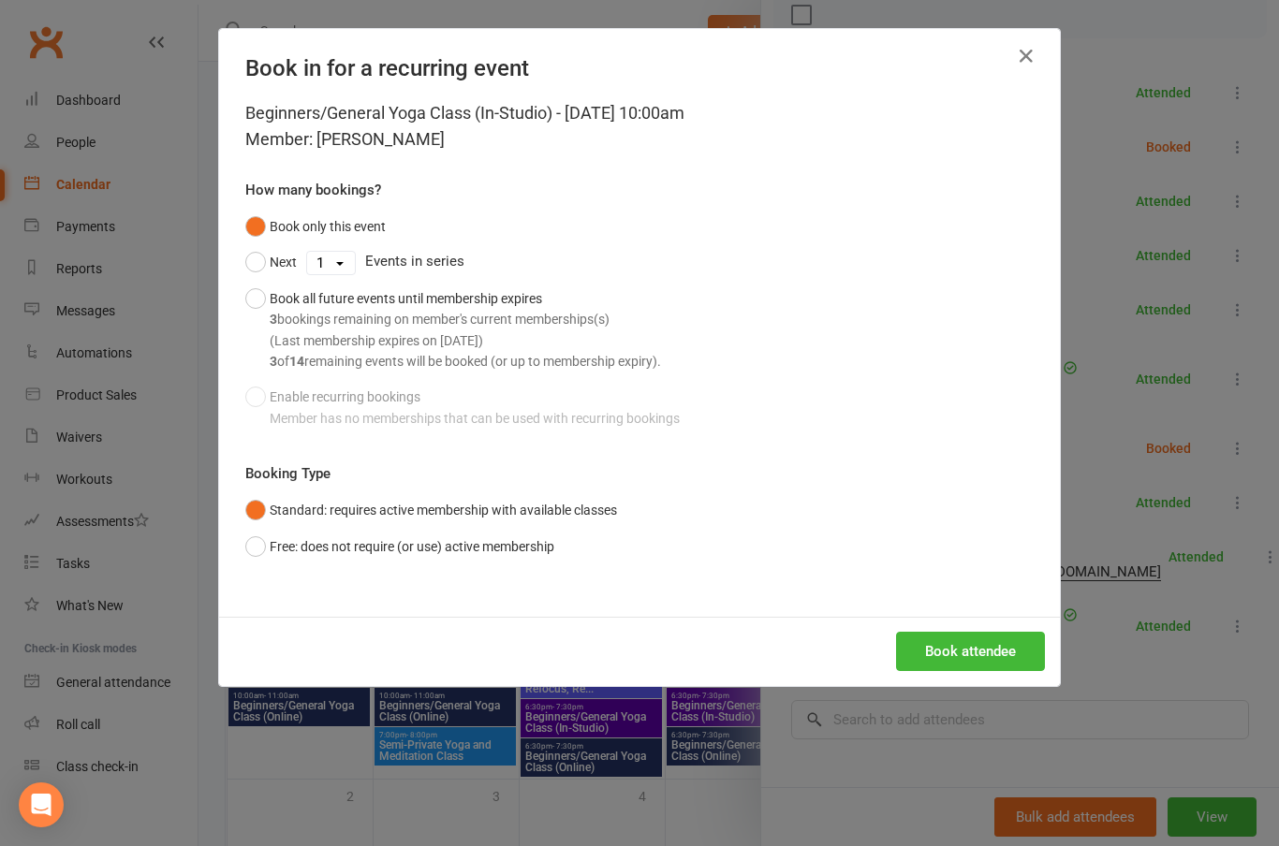
click at [998, 634] on button "Book attendee" at bounding box center [970, 651] width 149 height 39
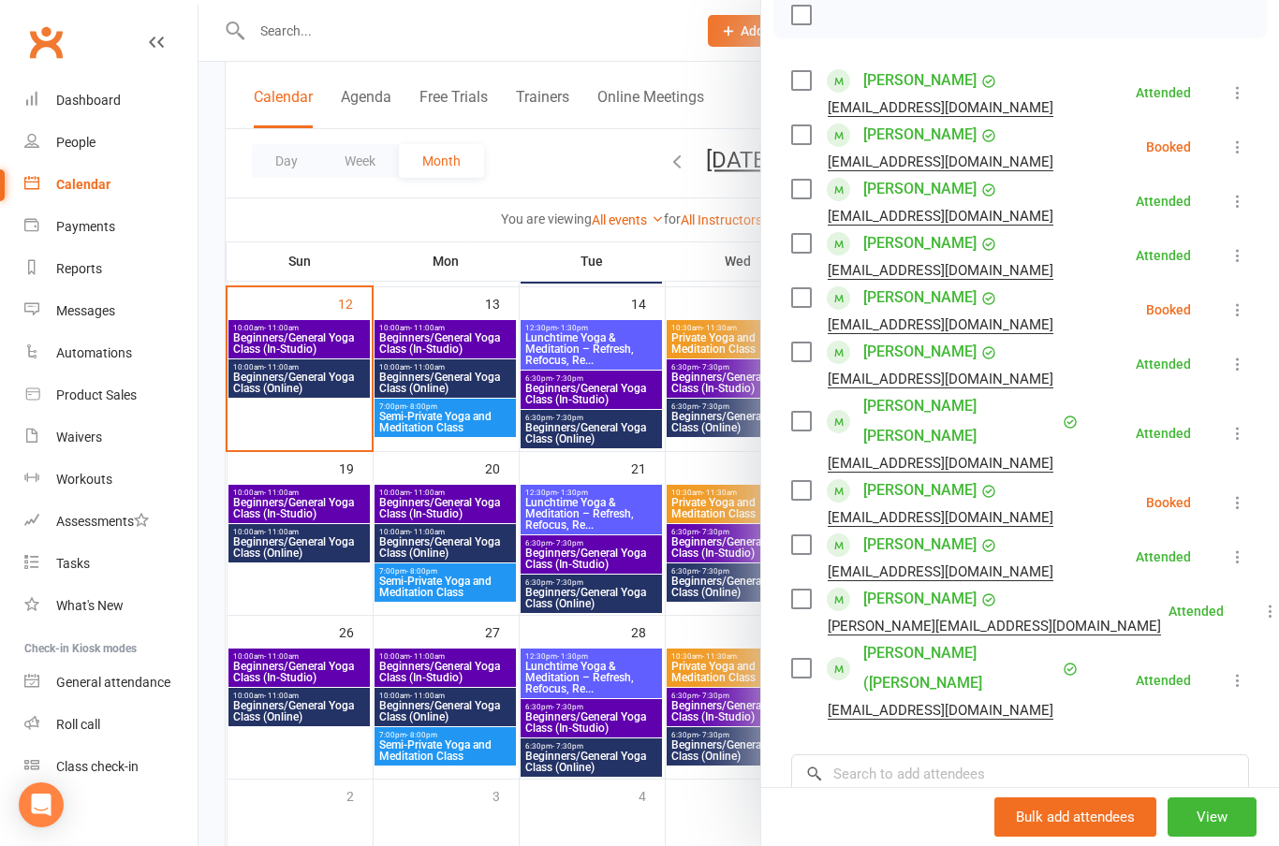
click at [1239, 301] on icon at bounding box center [1237, 309] width 19 height 19
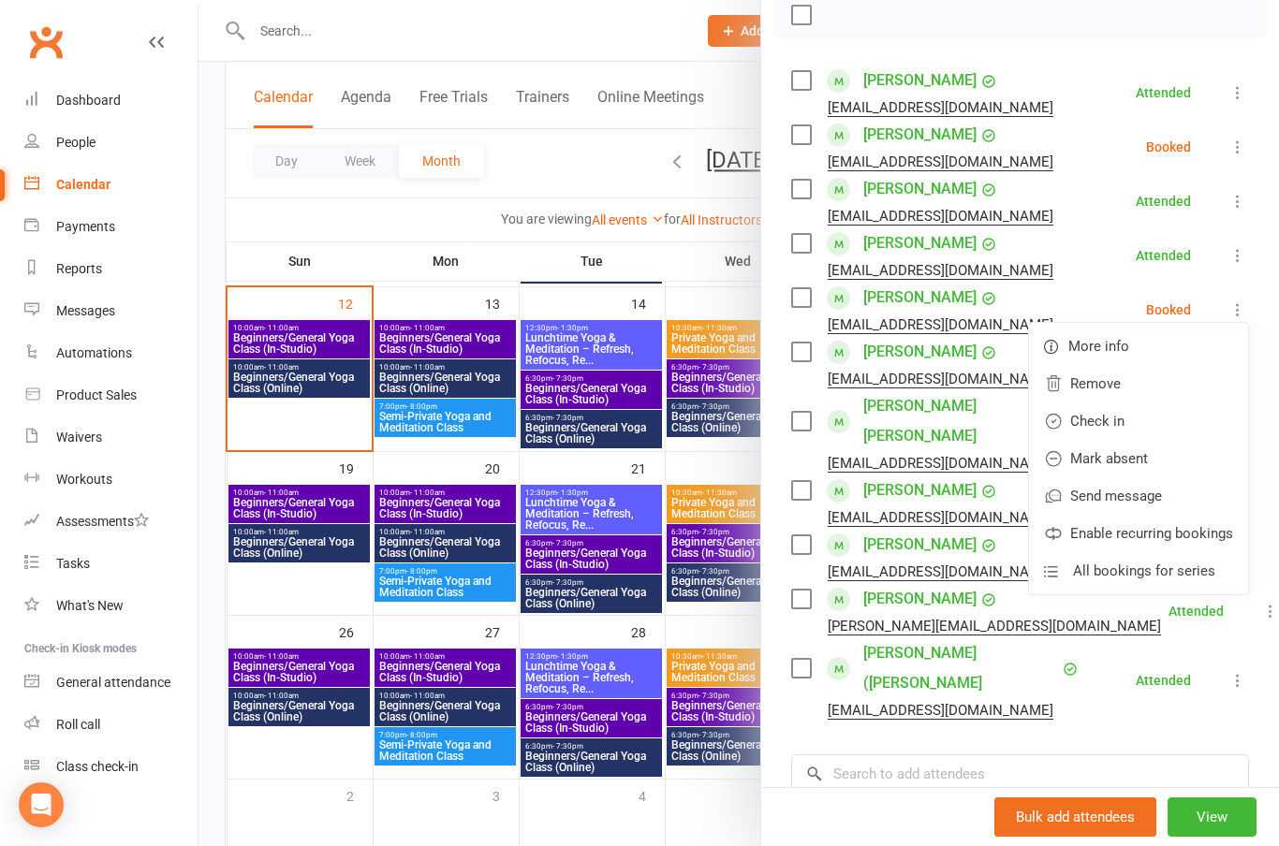
click at [1117, 430] on link "Check in" at bounding box center [1138, 420] width 219 height 37
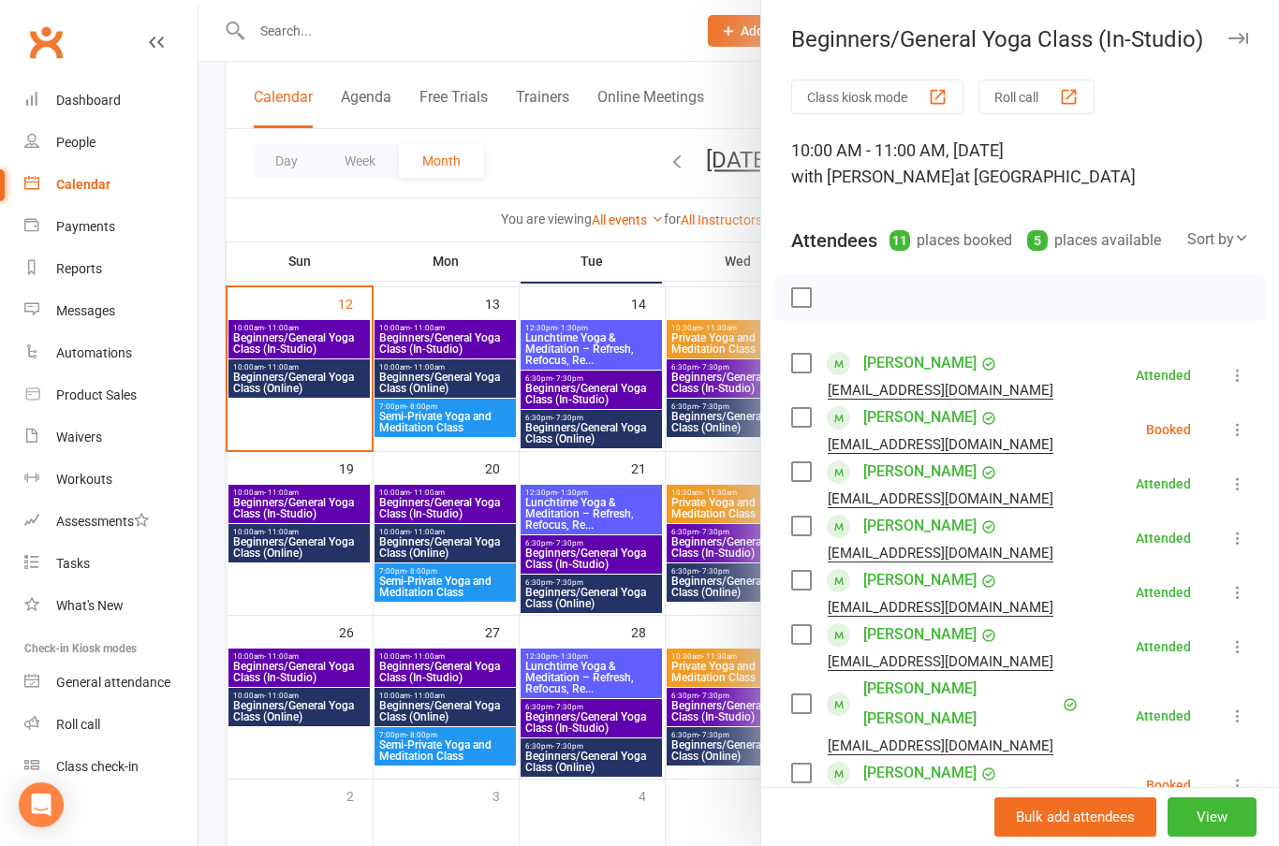
scroll to position [-1, 0]
click at [1242, 47] on button "button" at bounding box center [1237, 38] width 22 height 22
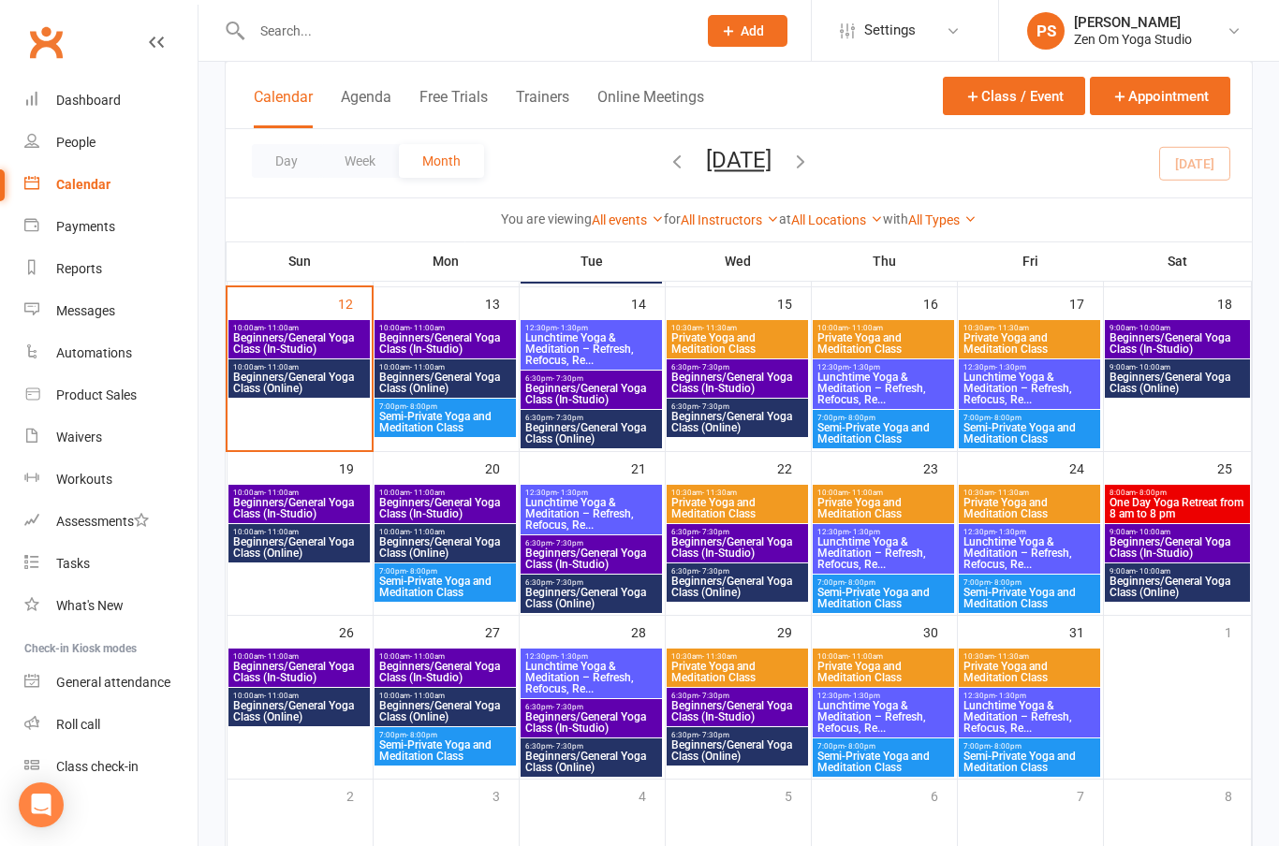
scroll to position [0, 0]
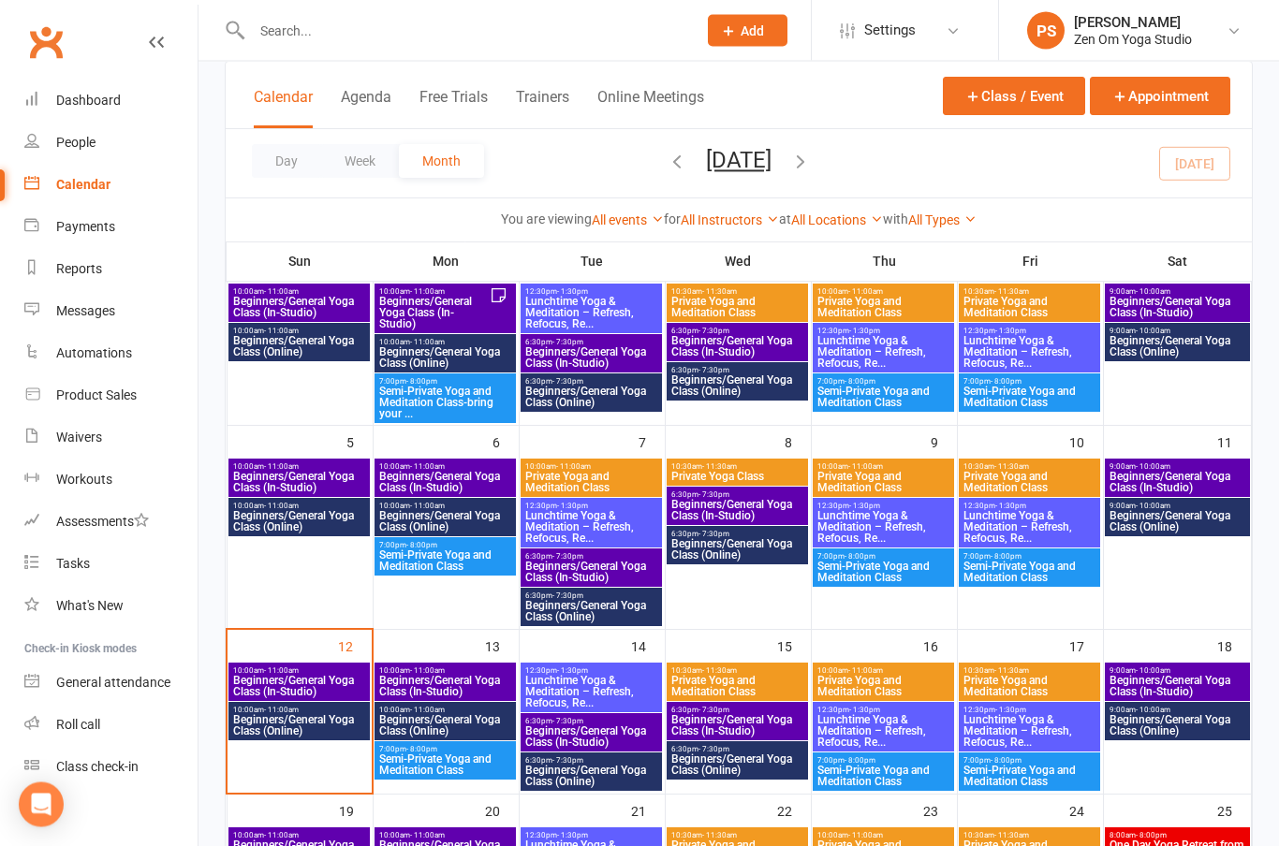
click at [1180, 464] on span "9:00am - 10:00am" at bounding box center [1177, 467] width 138 height 8
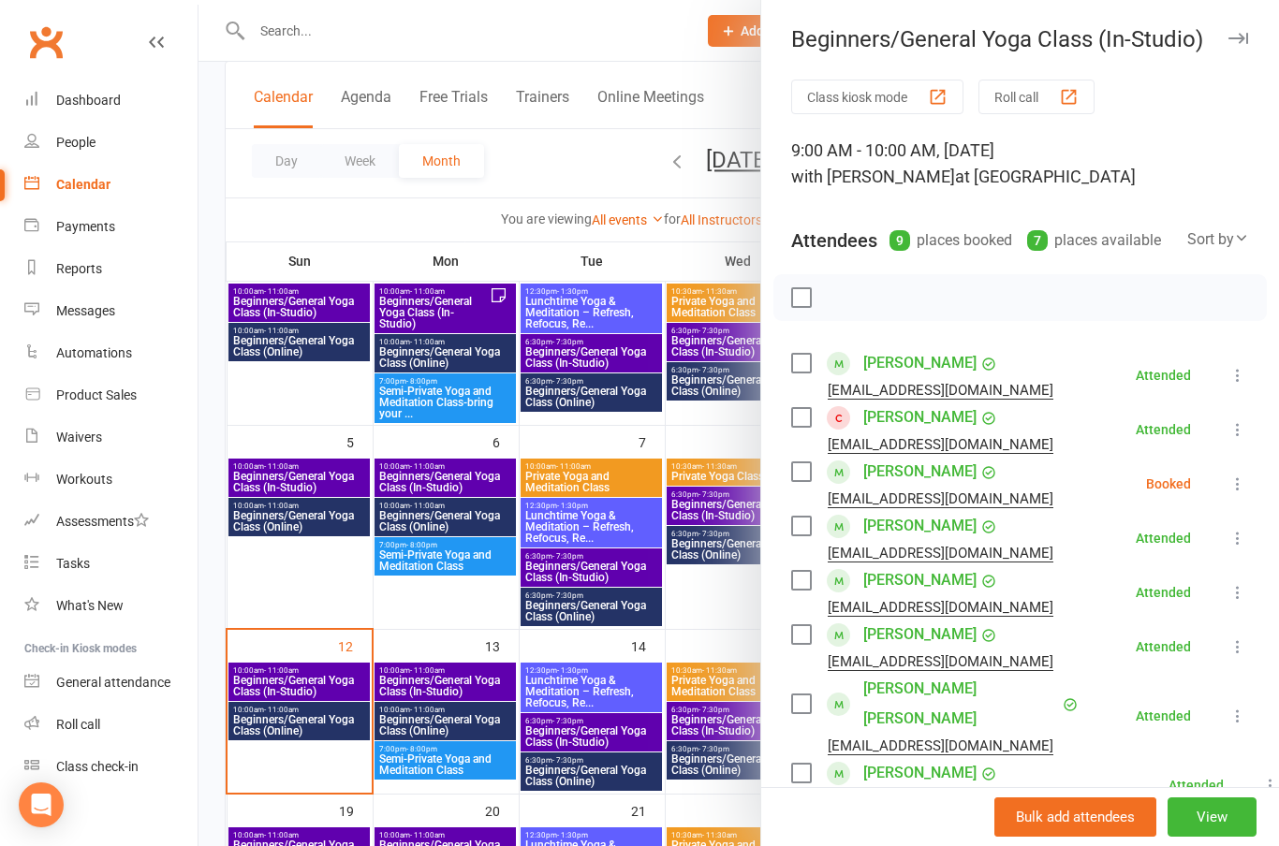
click at [1238, 35] on icon "button" at bounding box center [1238, 38] width 20 height 11
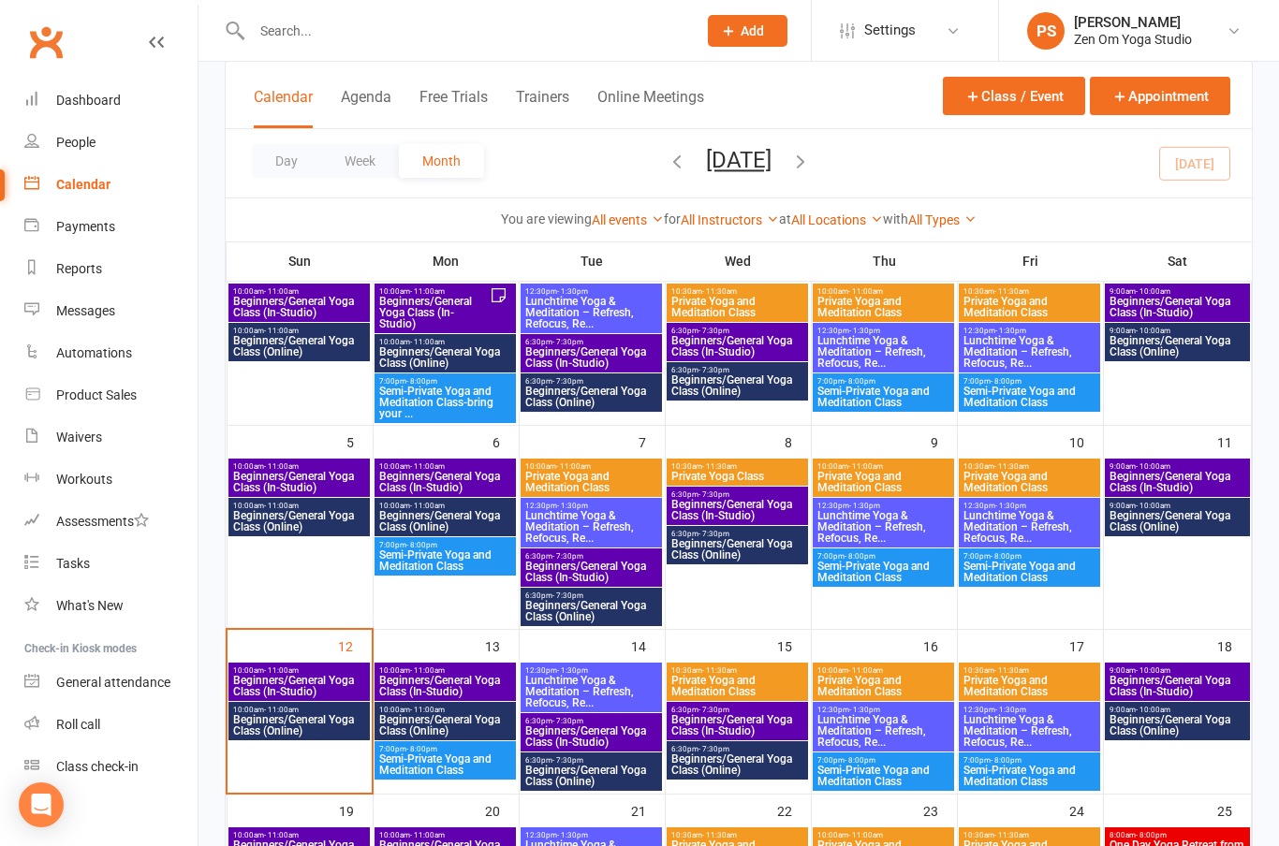
click at [325, 683] on span "Beginners/General Yoga Class (In-Studio)" at bounding box center [299, 686] width 134 height 22
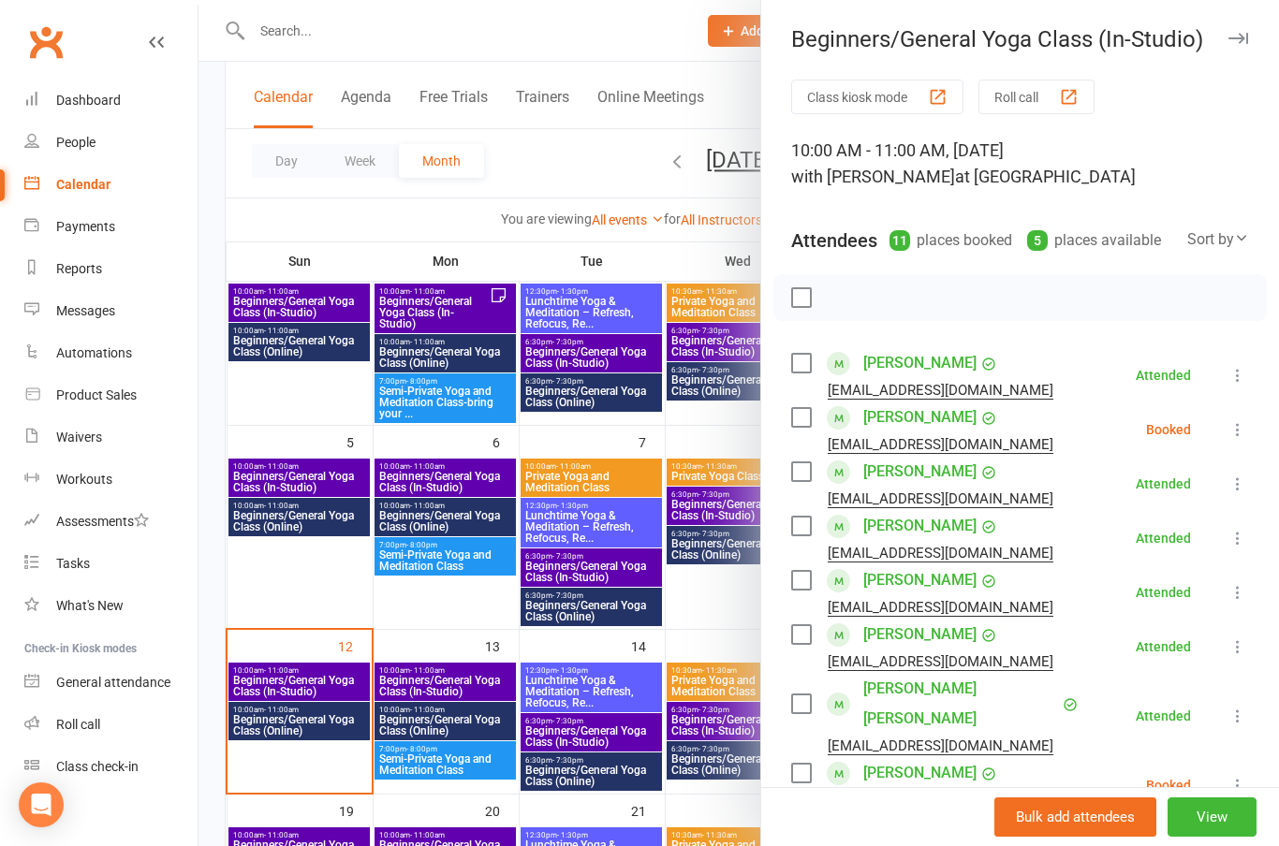
click at [933, 582] on link "[PERSON_NAME]" at bounding box center [919, 580] width 113 height 30
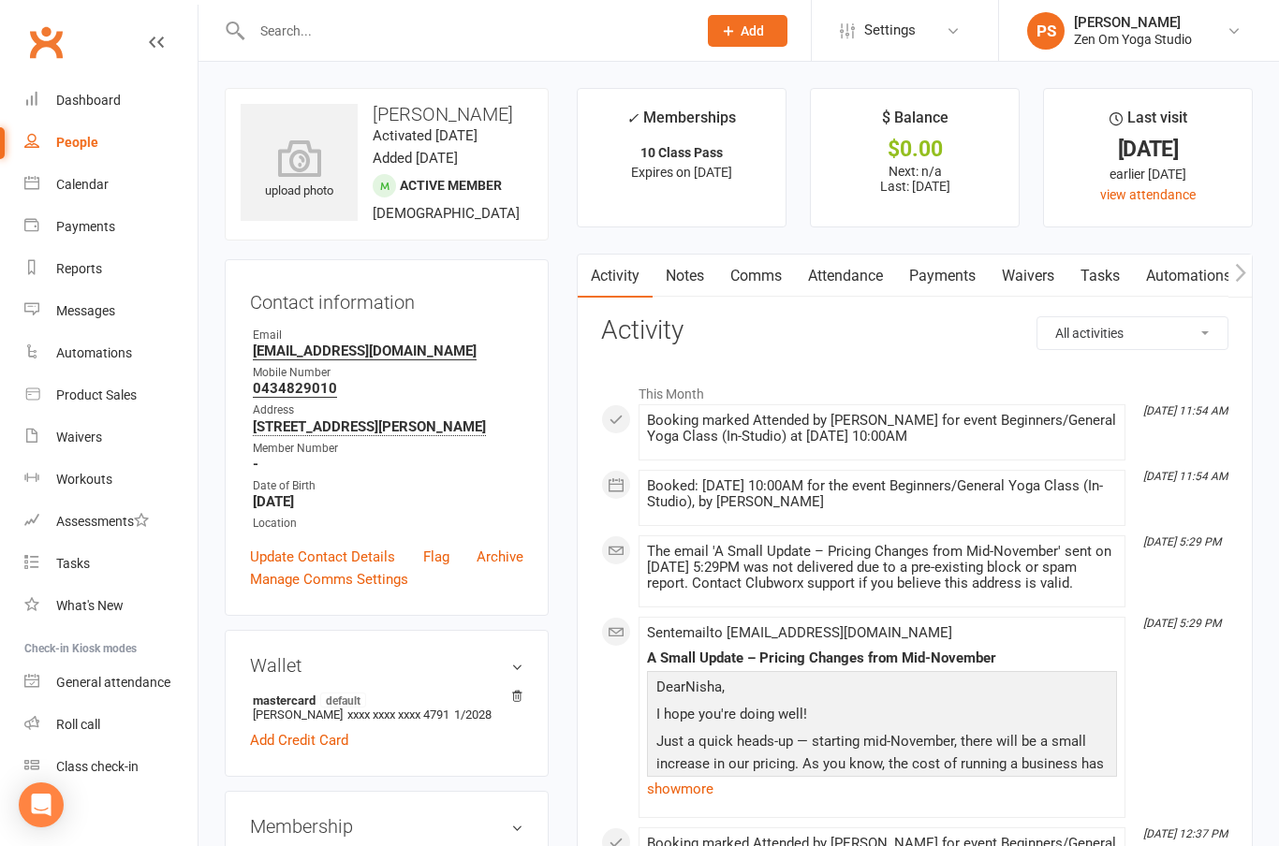
click at [1231, 33] on icon at bounding box center [1233, 30] width 15 height 15
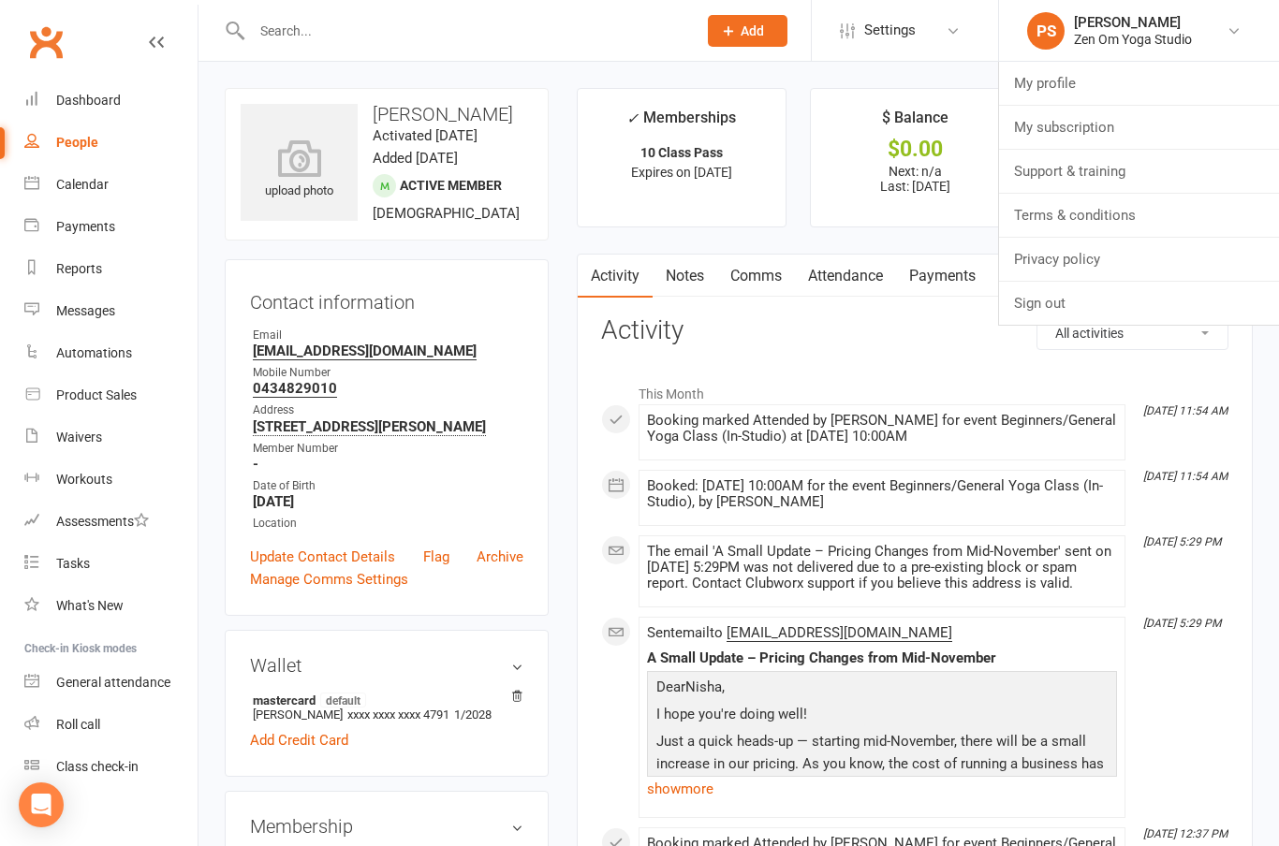
click at [1069, 307] on link "Sign out" at bounding box center [1139, 303] width 280 height 43
